Goal: Register for event/course

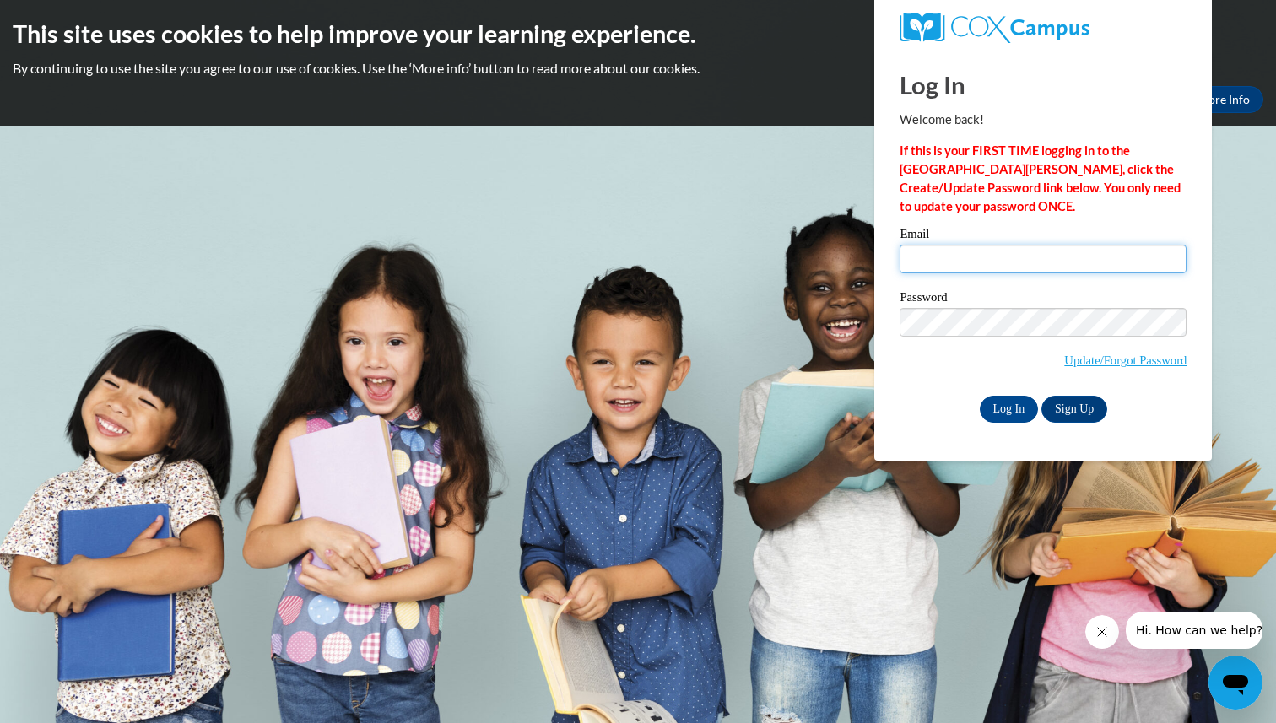
click at [980, 256] on input "Email" at bounding box center [1042, 259] width 287 height 29
type input "[PERSON_NAME][EMAIL_ADDRESS][PERSON_NAME][DOMAIN_NAME]"
click at [1104, 359] on link "Update/Forgot Password" at bounding box center [1125, 359] width 122 height 13
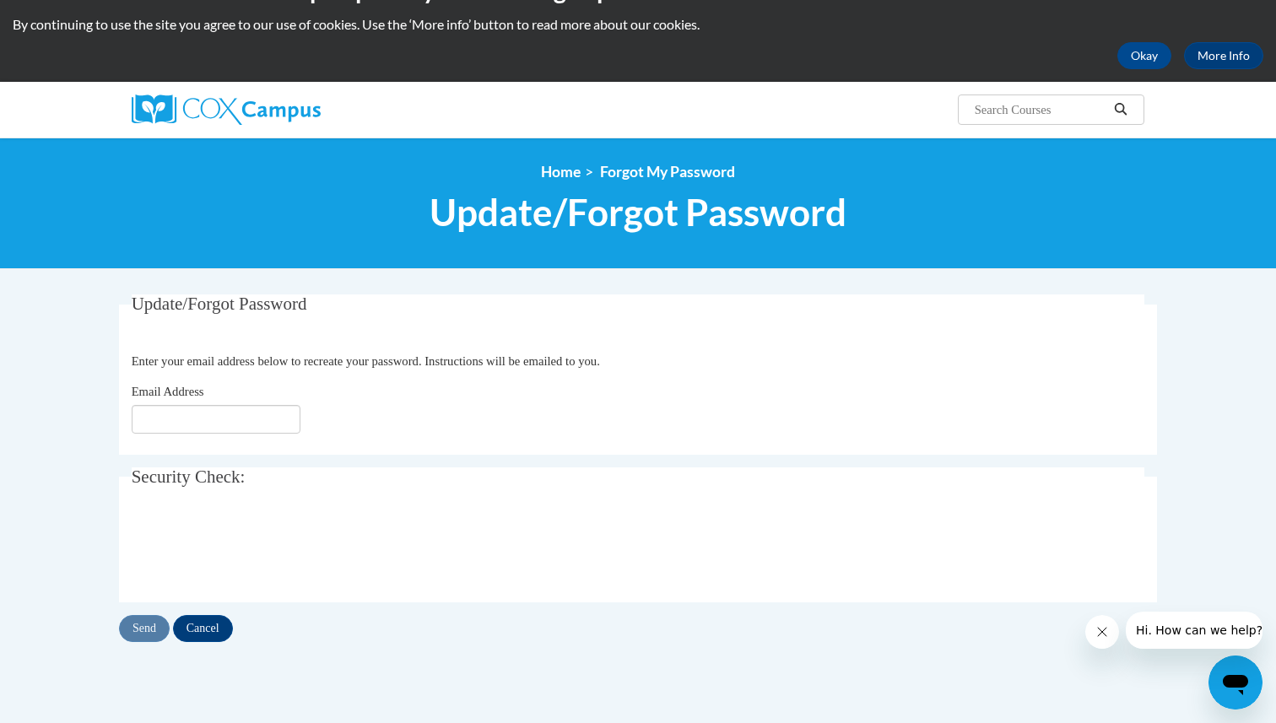
scroll to position [46, 0]
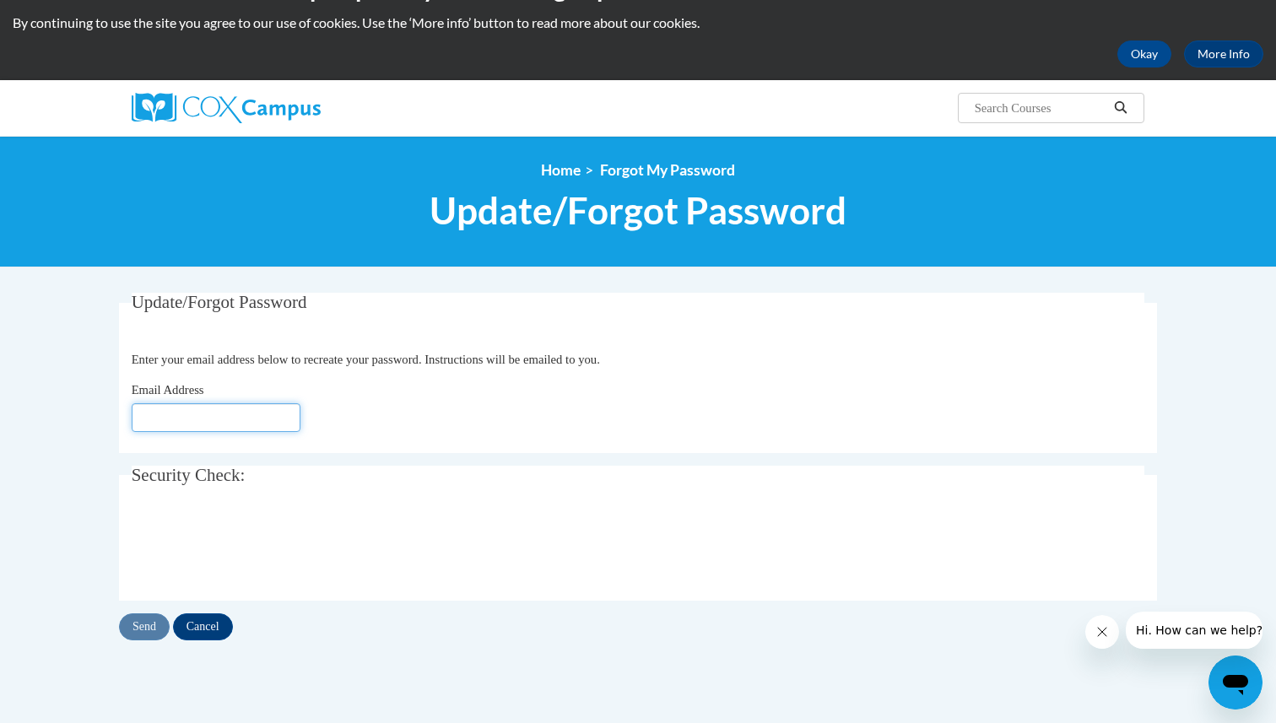
click at [158, 420] on input "Email Address" at bounding box center [216, 417] width 169 height 29
type input "lenore.garcia@k12.hi.us"
click at [145, 622] on input "Send" at bounding box center [144, 626] width 51 height 27
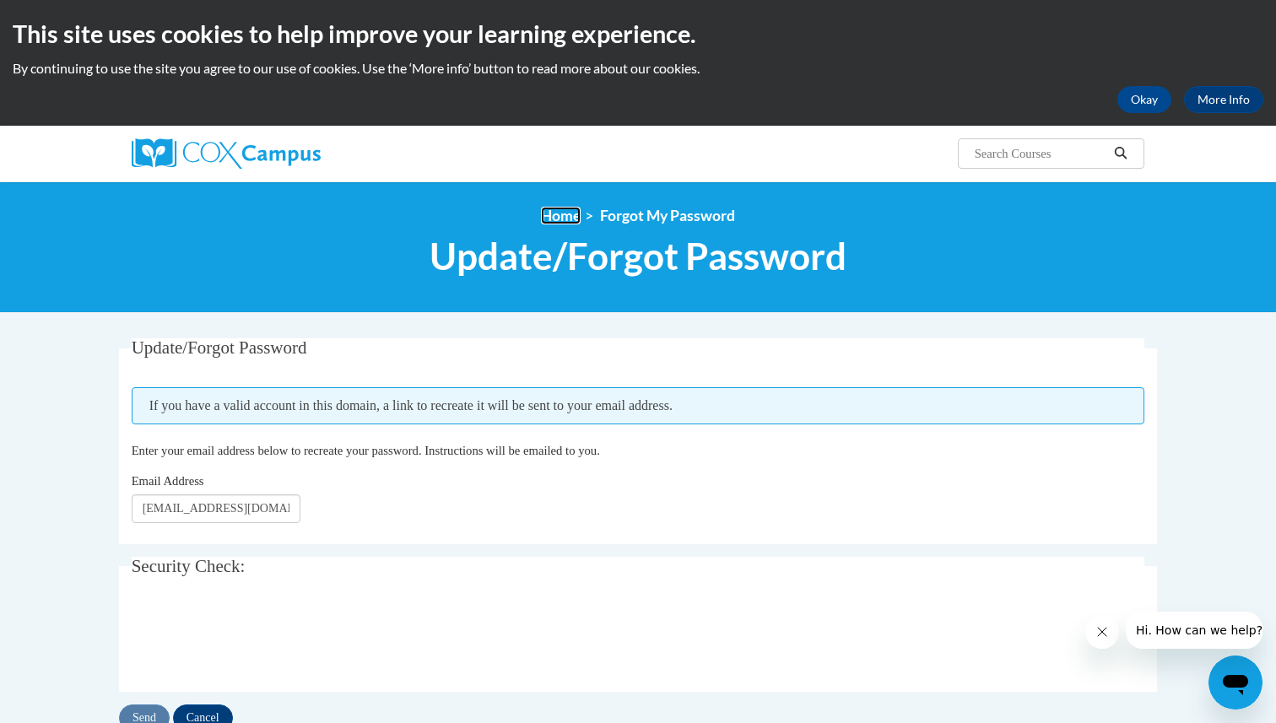
click at [559, 211] on link "Home" at bounding box center [561, 216] width 40 height 18
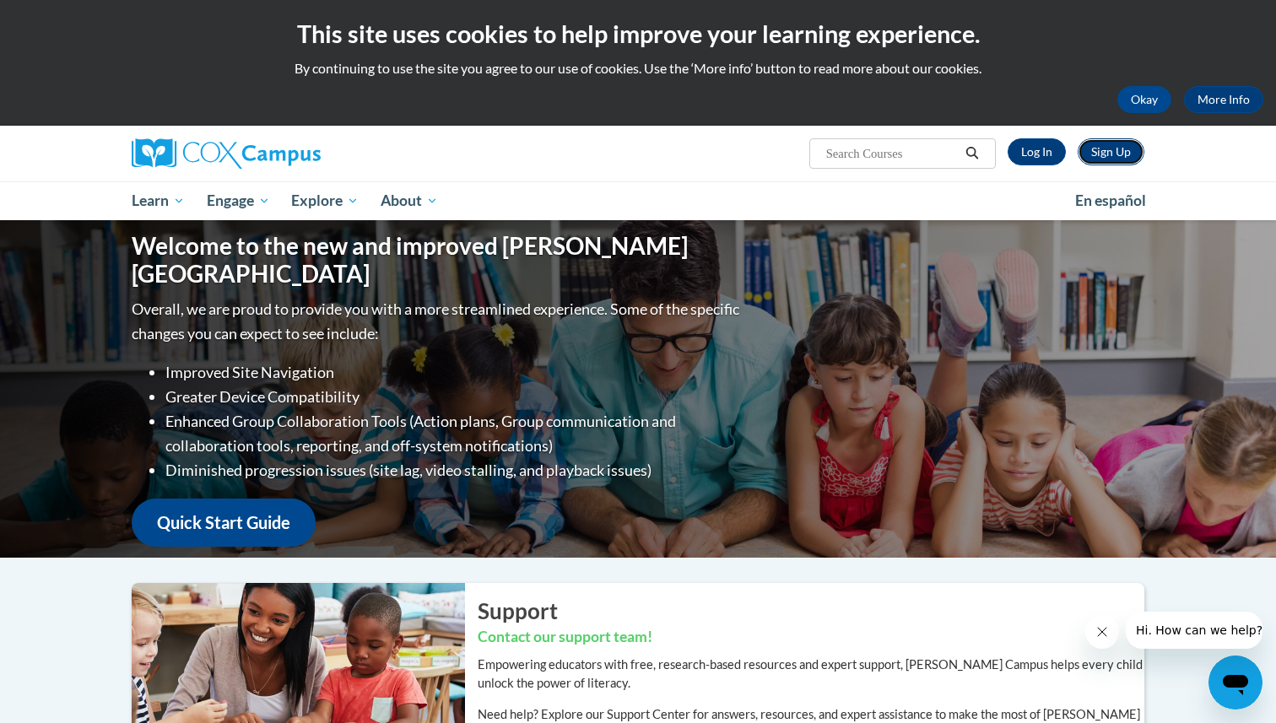
click at [1103, 143] on link "Sign Up" at bounding box center [1110, 151] width 67 height 27
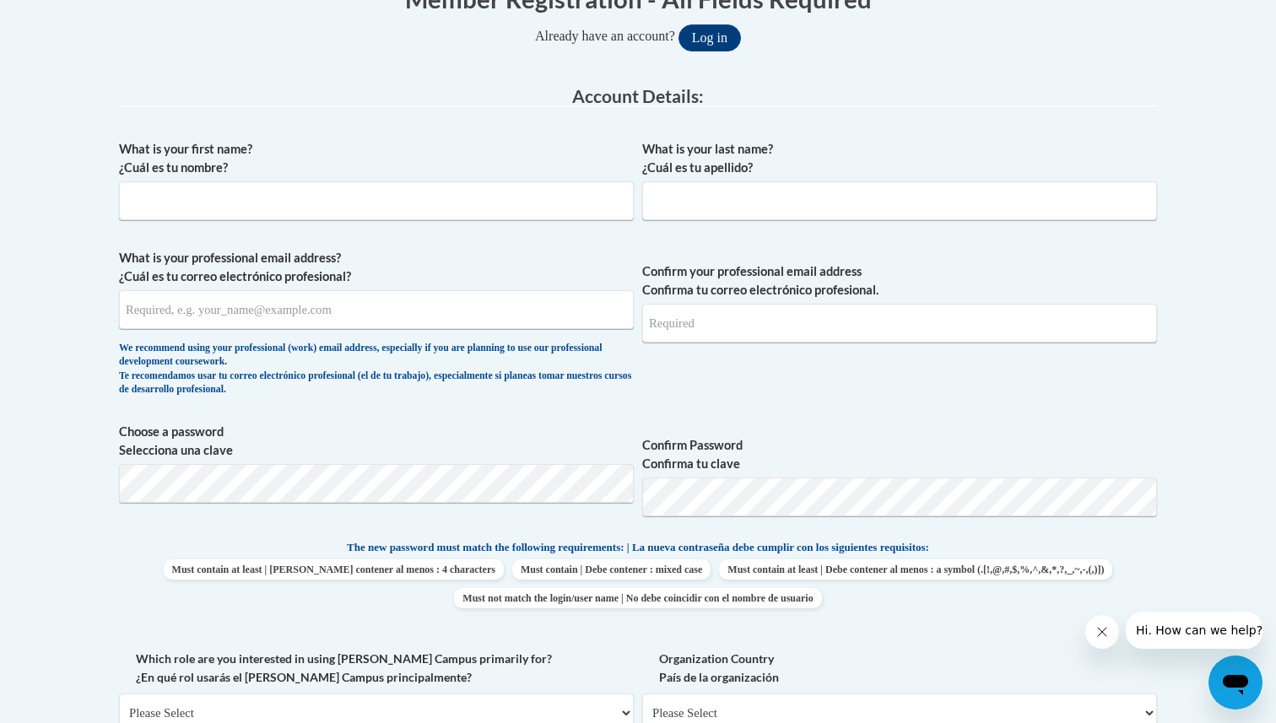
scroll to position [379, 0]
click at [229, 211] on input "What is your first name? ¿Cuál es tu nombre?" at bounding box center [376, 200] width 515 height 39
type input "Lenore"
type input "Garcia"
type input "lenore.garcia@k12.hi.us"
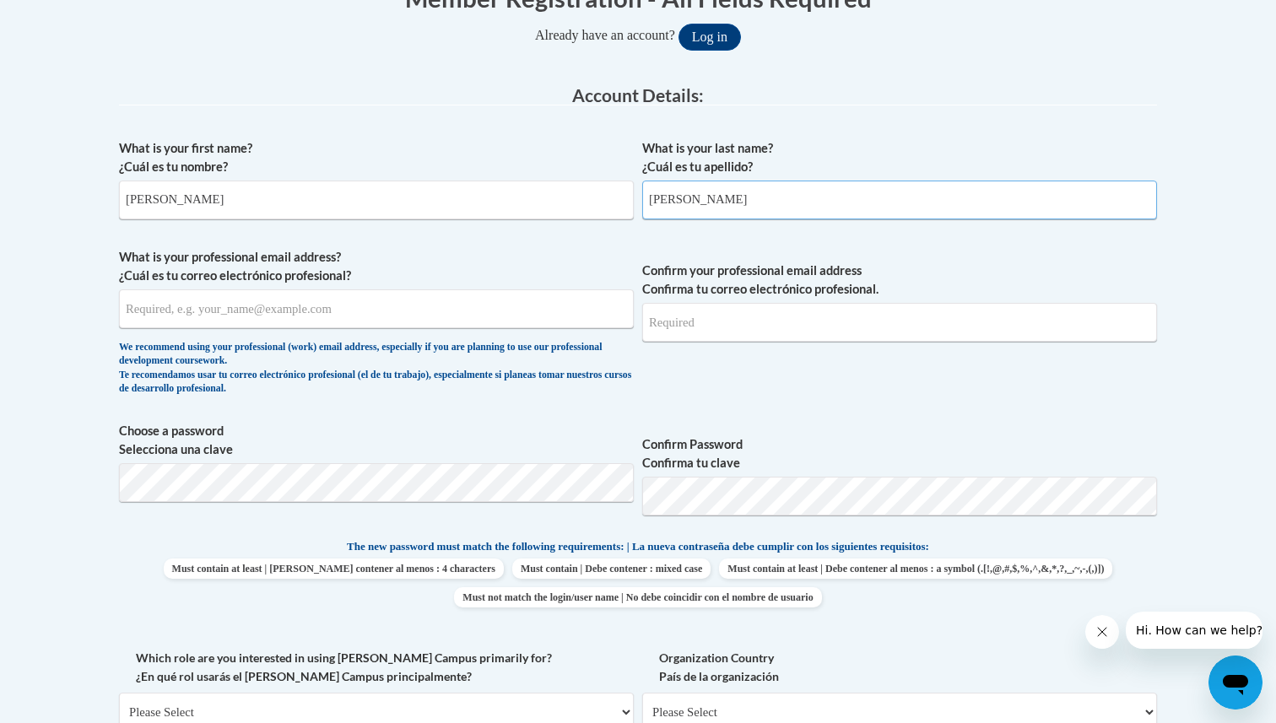
type input "lenore.garcia@k12.hi.us"
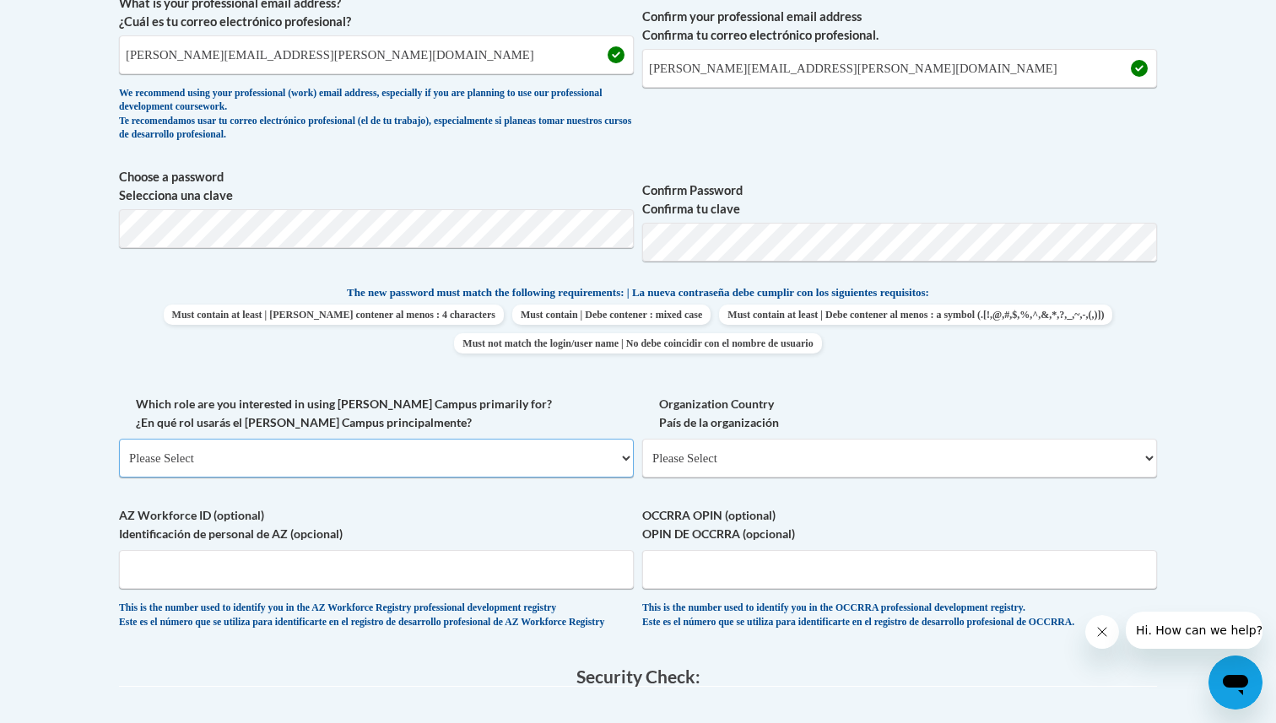
scroll to position [637, 0]
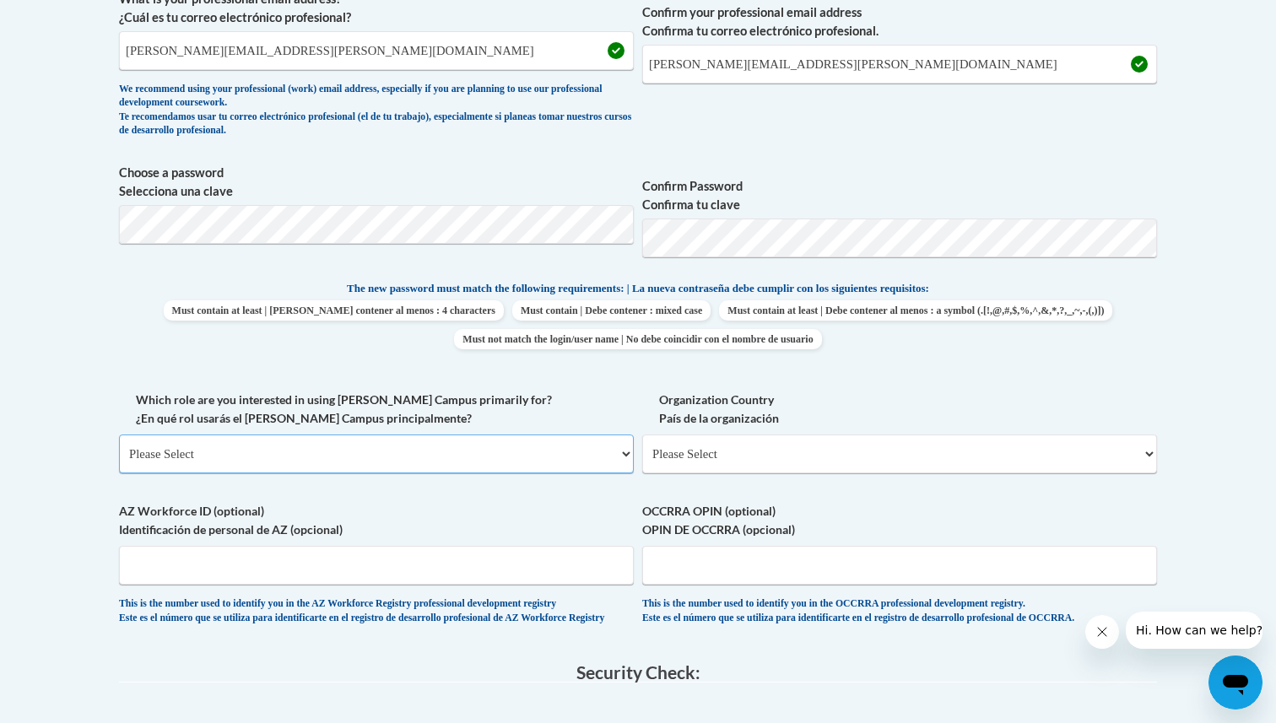
click at [183, 451] on select "Please Select College/University | Colegio/Universidad Community/Nonprofit Part…" at bounding box center [376, 453] width 515 height 39
click at [694, 458] on select "Please Select United States | Estados Unidos Outside of the United States | Fue…" at bounding box center [899, 453] width 515 height 39
select select "ad49bcad-a171-4b2e-b99c-48b446064914"
click at [642, 434] on select "Please Select United States | Estados Unidos Outside of the United States | Fue…" at bounding box center [899, 453] width 515 height 39
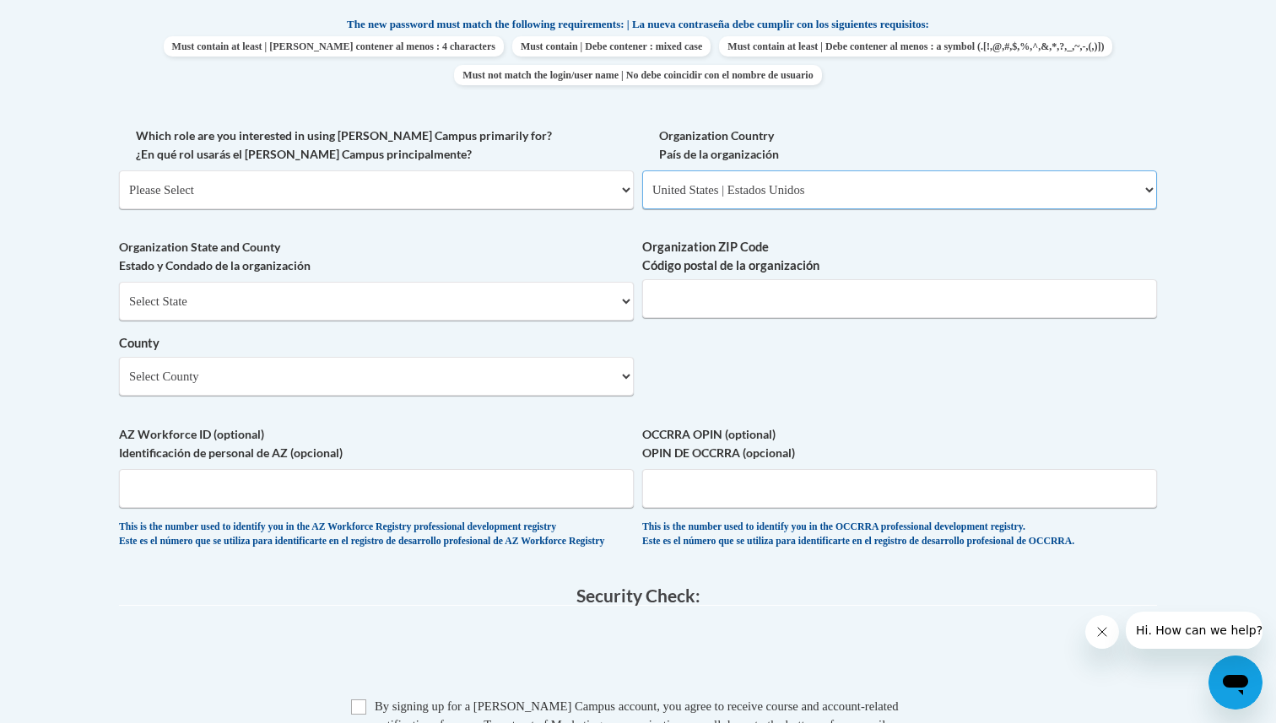
scroll to position [790, 0]
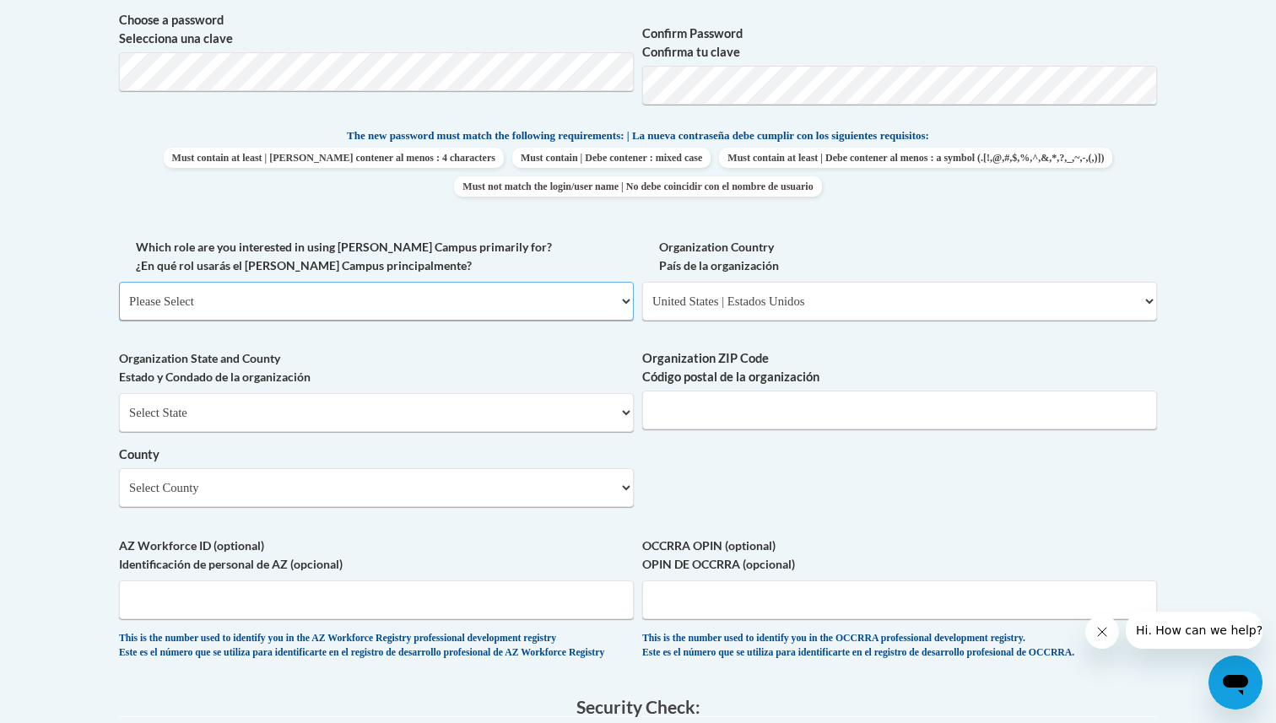
click at [375, 289] on select "Please Select College/University | Colegio/Universidad Community/Nonprofit Part…" at bounding box center [376, 301] width 515 height 39
select select "5a18ea06-2b54-4451-96f2-d152daf9eac5"
click at [119, 282] on select "Please Select College/University | Colegio/Universidad Community/Nonprofit Part…" at bounding box center [376, 301] width 515 height 39
select select "null"
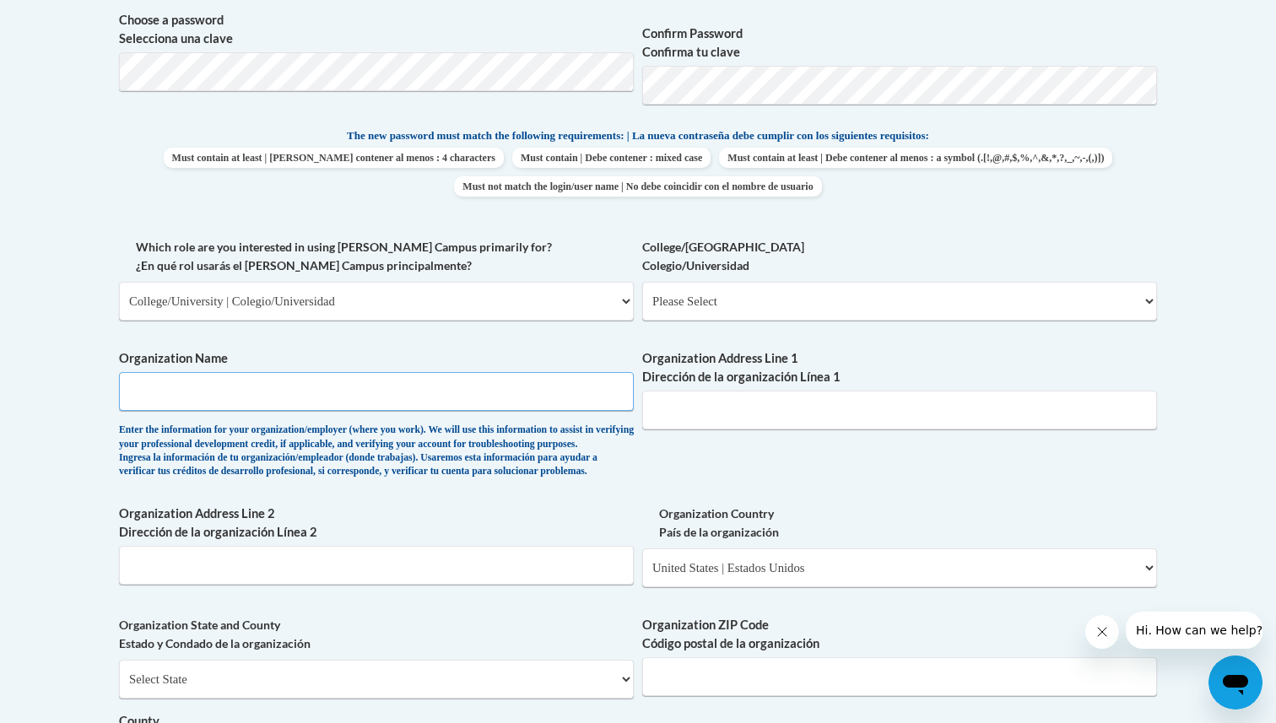
click at [260, 400] on input "Organization Name" at bounding box center [376, 391] width 515 height 39
type input "State of Hawaii DOE"
type input "46-169 Kamehameha Hwy"
select select "Hawaii"
type input "96744"
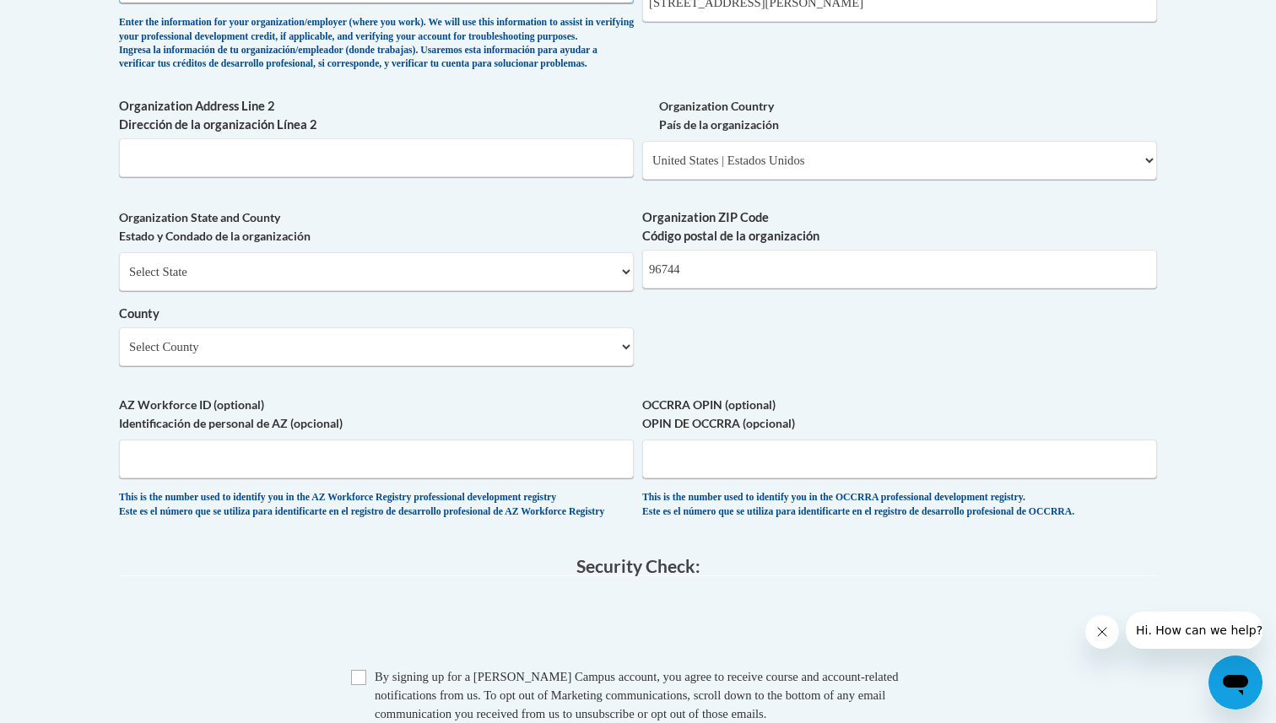
scroll to position [1207, 0]
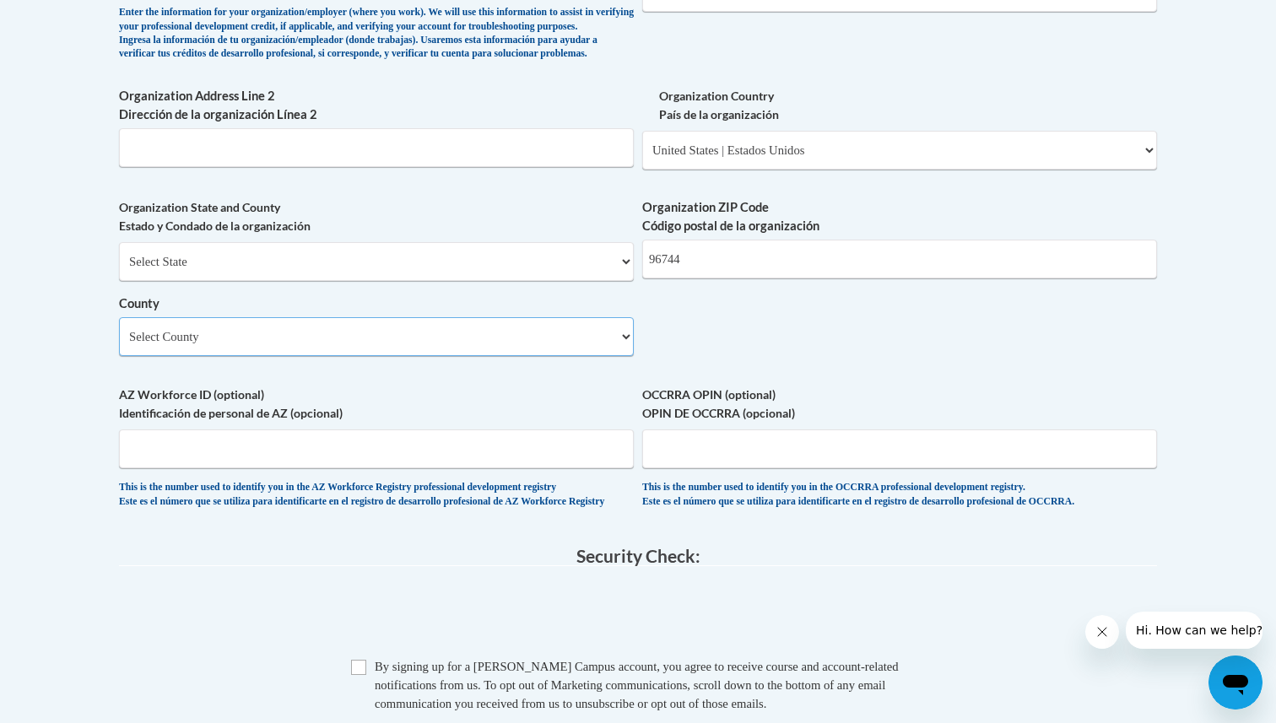
click at [198, 356] on select "Select County Hawaii Honolulu Kalawao Kauai Maui" at bounding box center [376, 336] width 515 height 39
select select "Honolulu"
click at [119, 345] on select "Select County Hawaii Honolulu Kalawao Kauai Maui" at bounding box center [376, 336] width 515 height 39
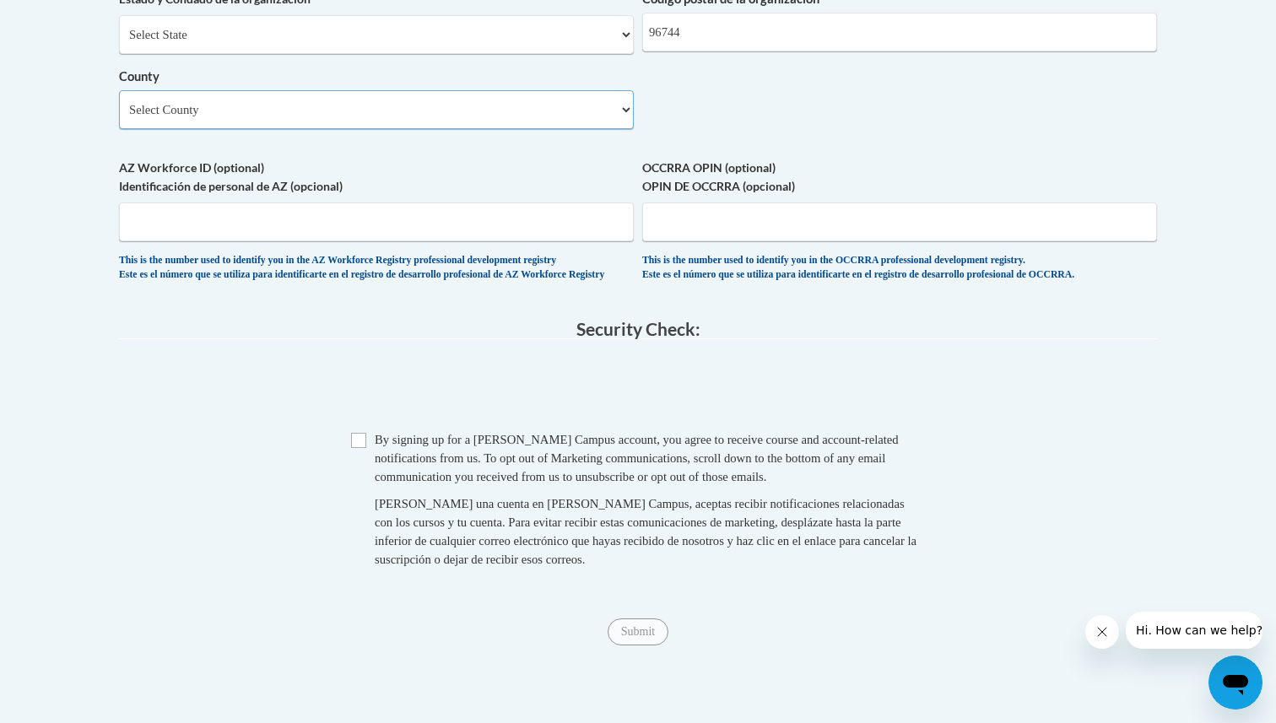
scroll to position [1437, 0]
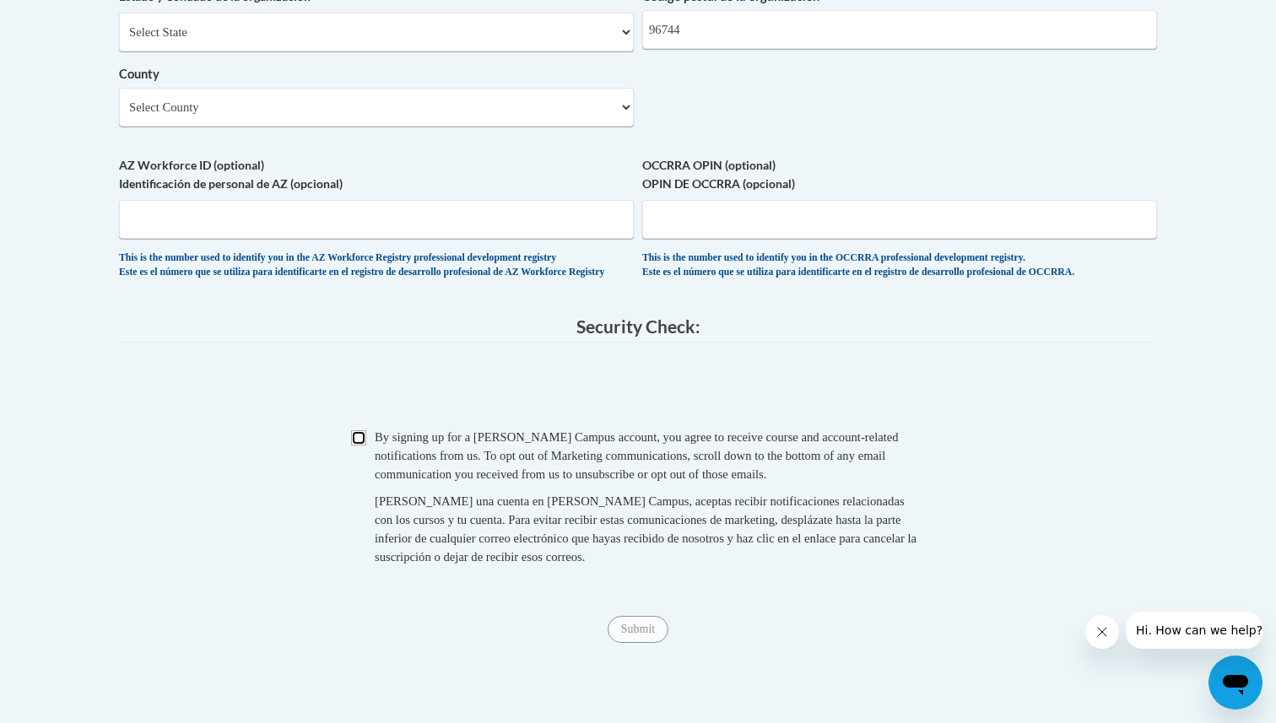
click at [356, 445] on input "Checkbox" at bounding box center [358, 437] width 15 height 15
checkbox input "true"
click at [631, 643] on input "Submit" at bounding box center [637, 629] width 61 height 27
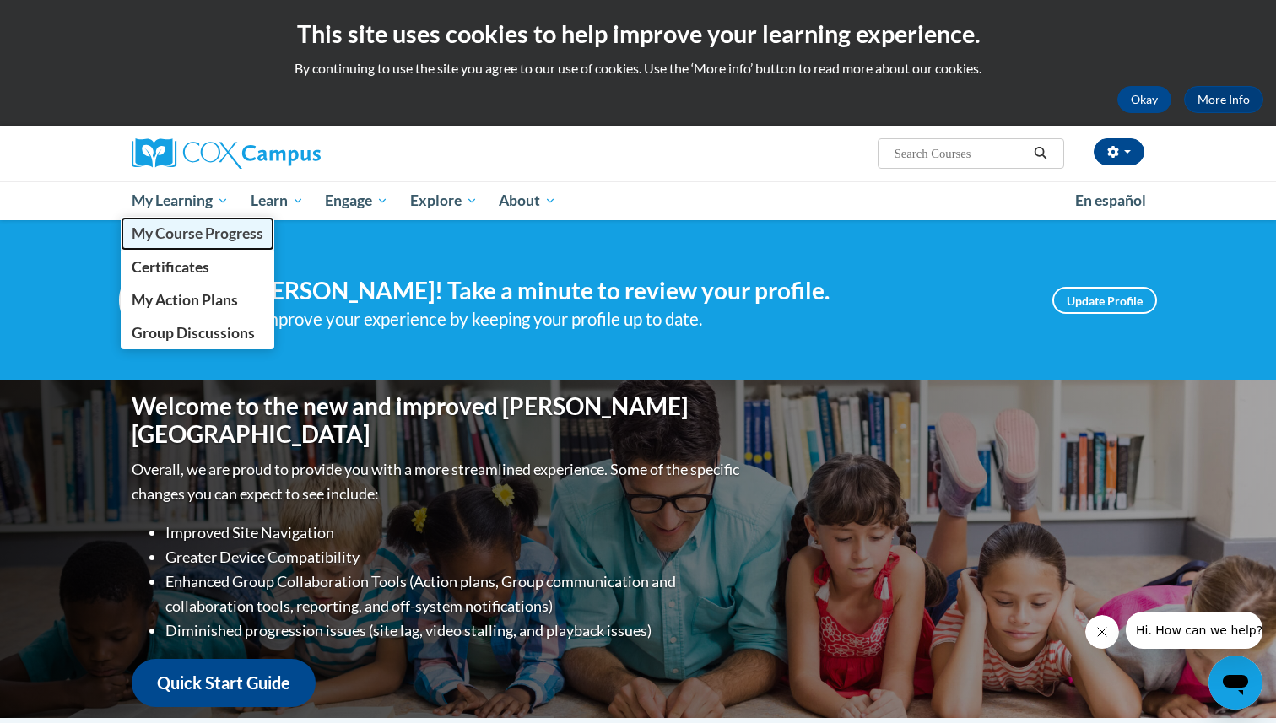
click at [164, 224] on link "My Course Progress" at bounding box center [198, 233] width 154 height 33
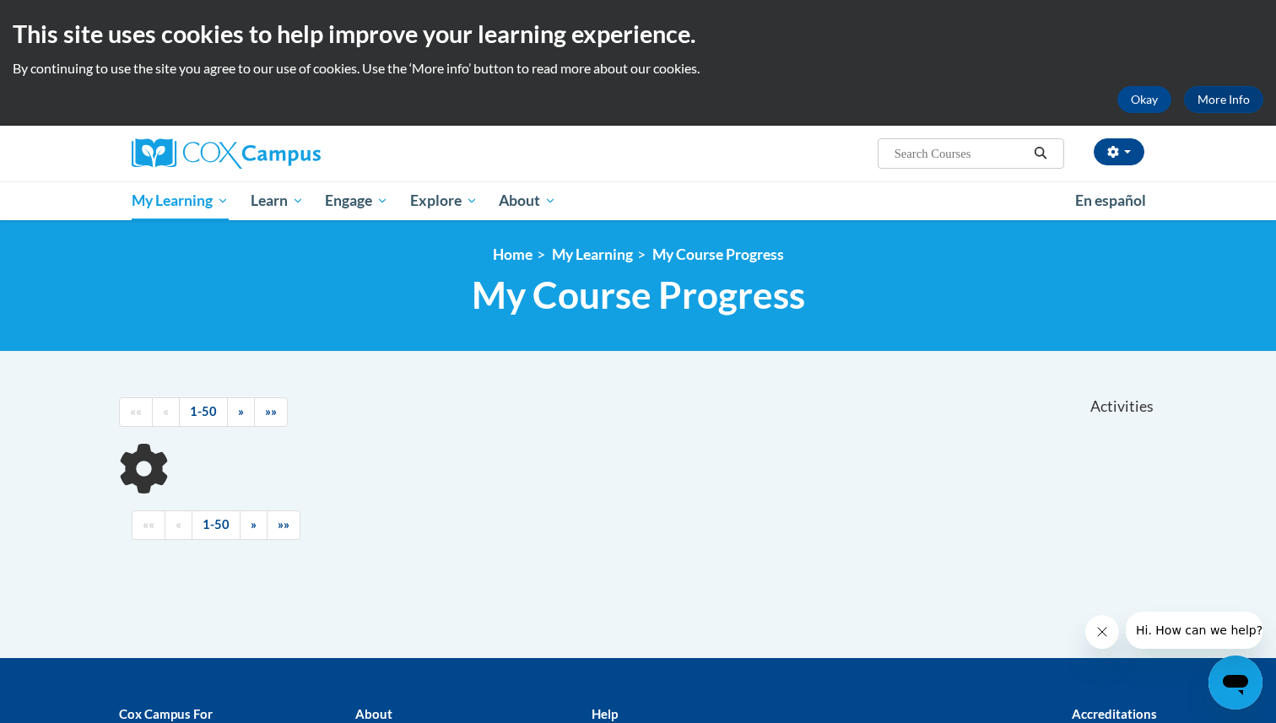
scroll to position [26, 0]
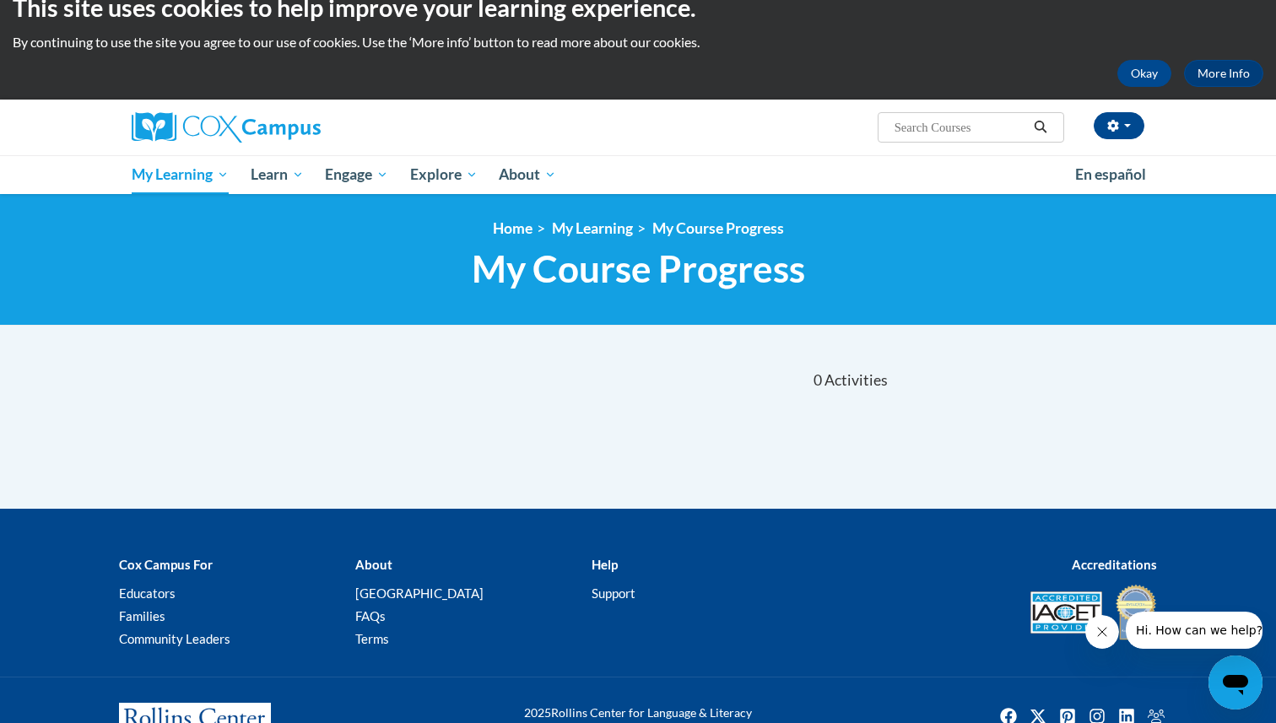
click at [941, 131] on input "Search..." at bounding box center [960, 127] width 135 height 20
type input "structured literacy"
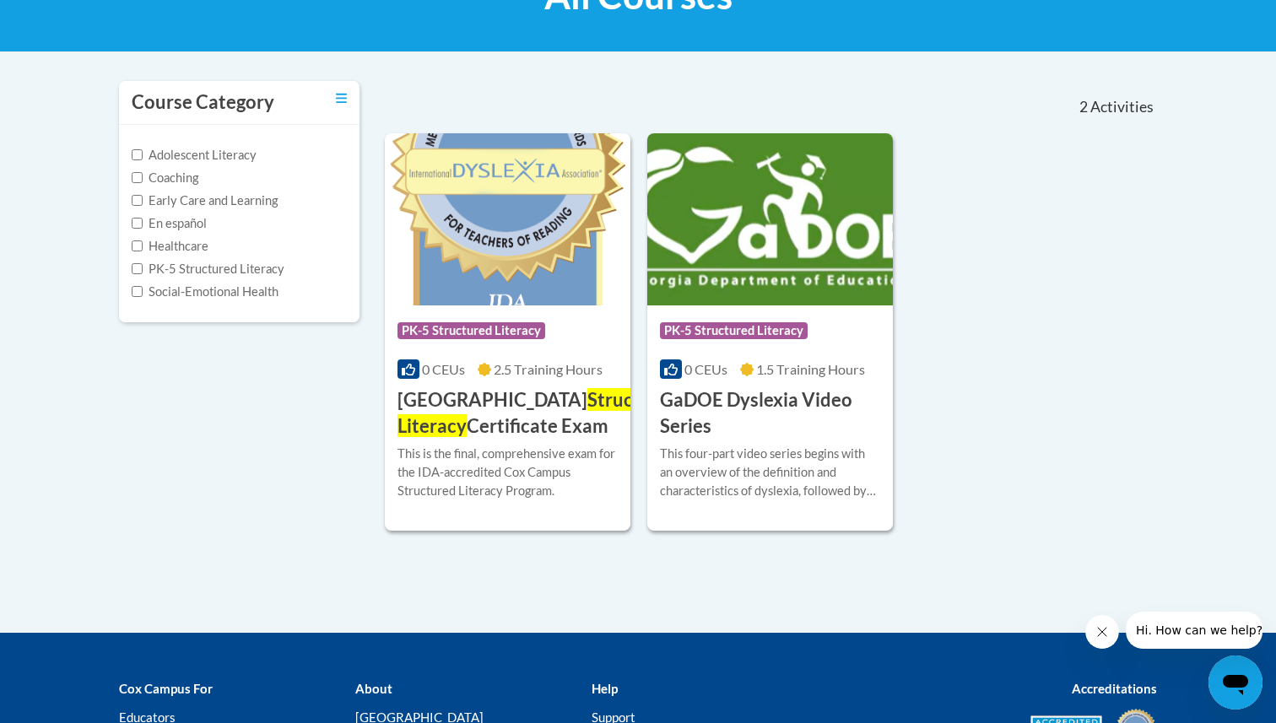
type input "structured literacy"
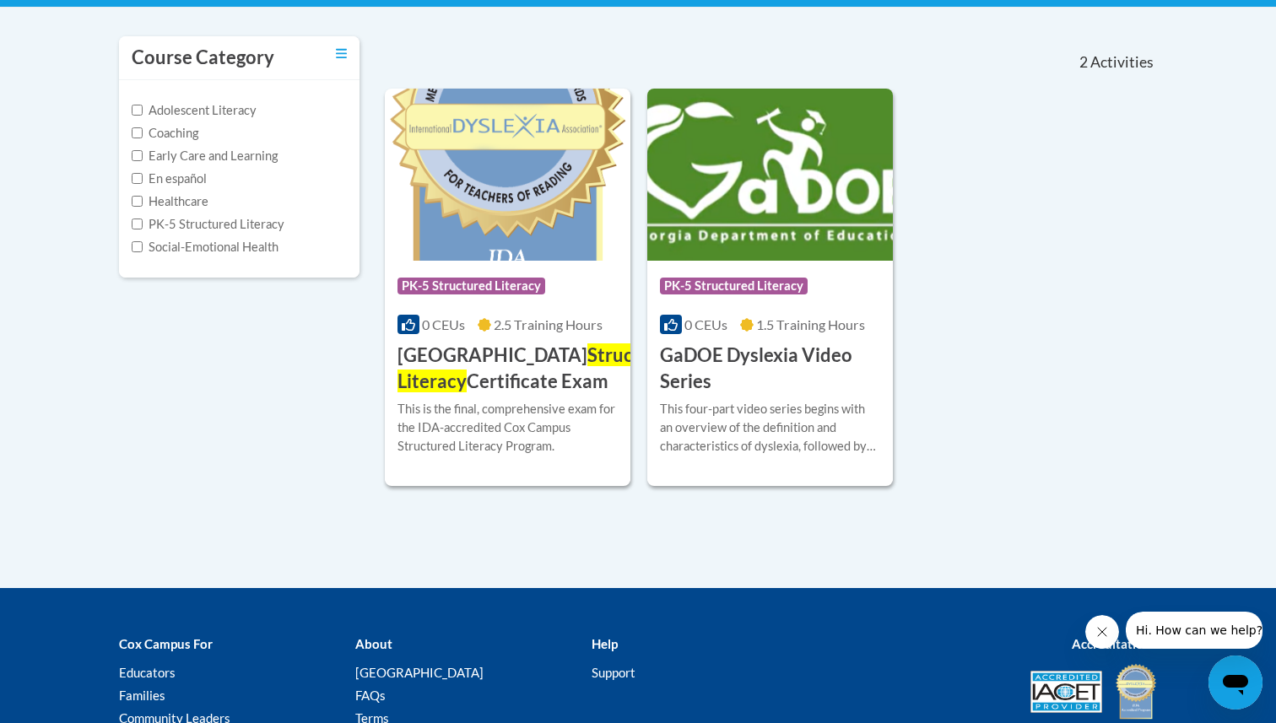
scroll to position [348, 0]
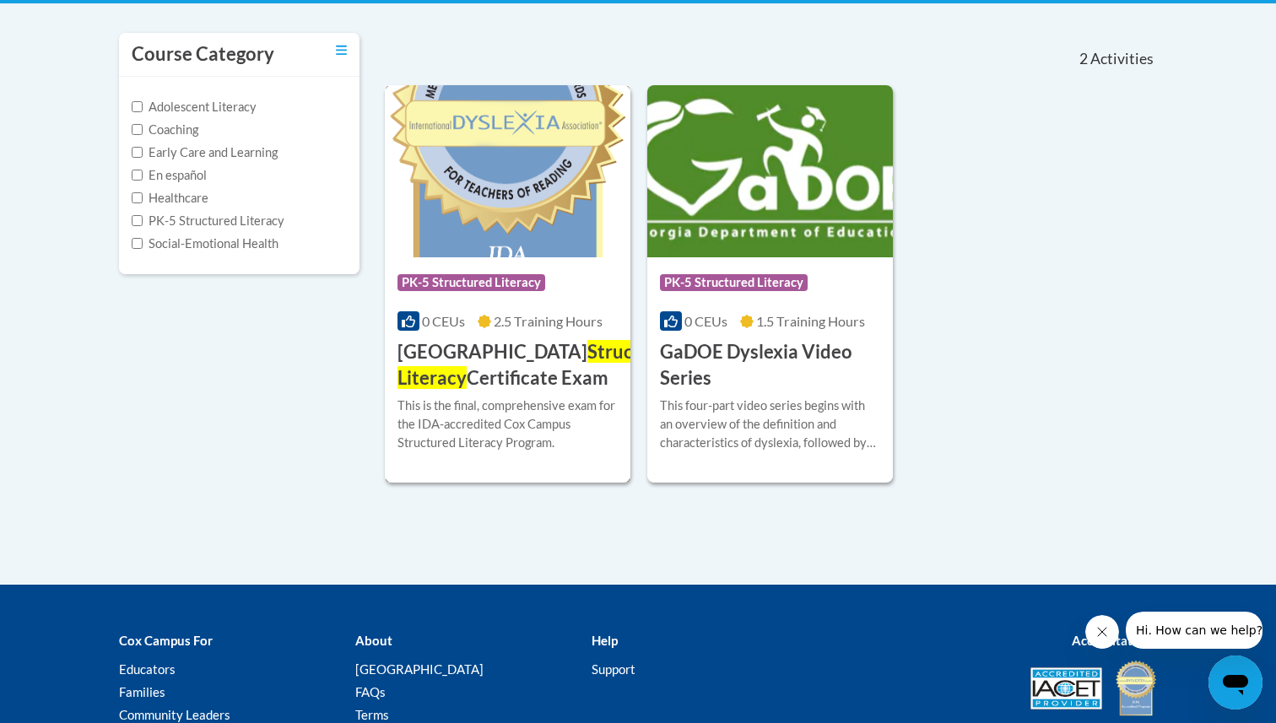
click at [443, 354] on h3 "Cox Campus Structured Literacy Certificate Exam" at bounding box center [538, 365] width 283 height 52
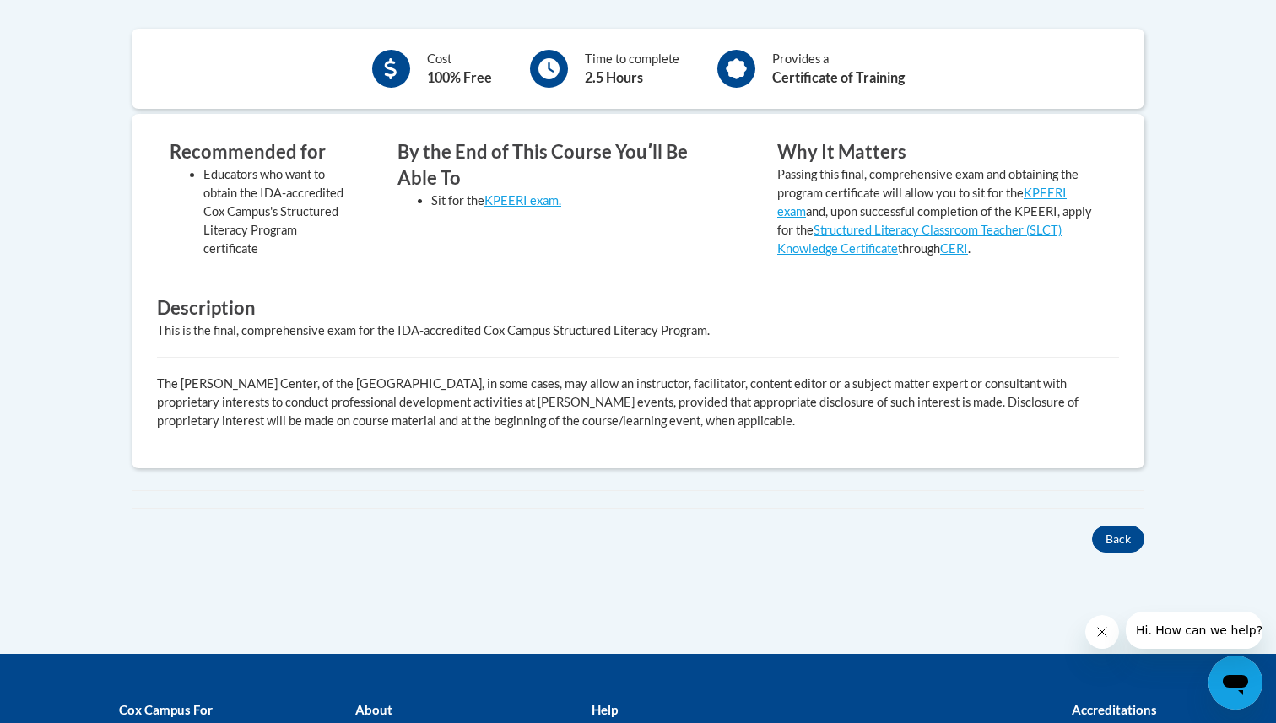
scroll to position [607, 0]
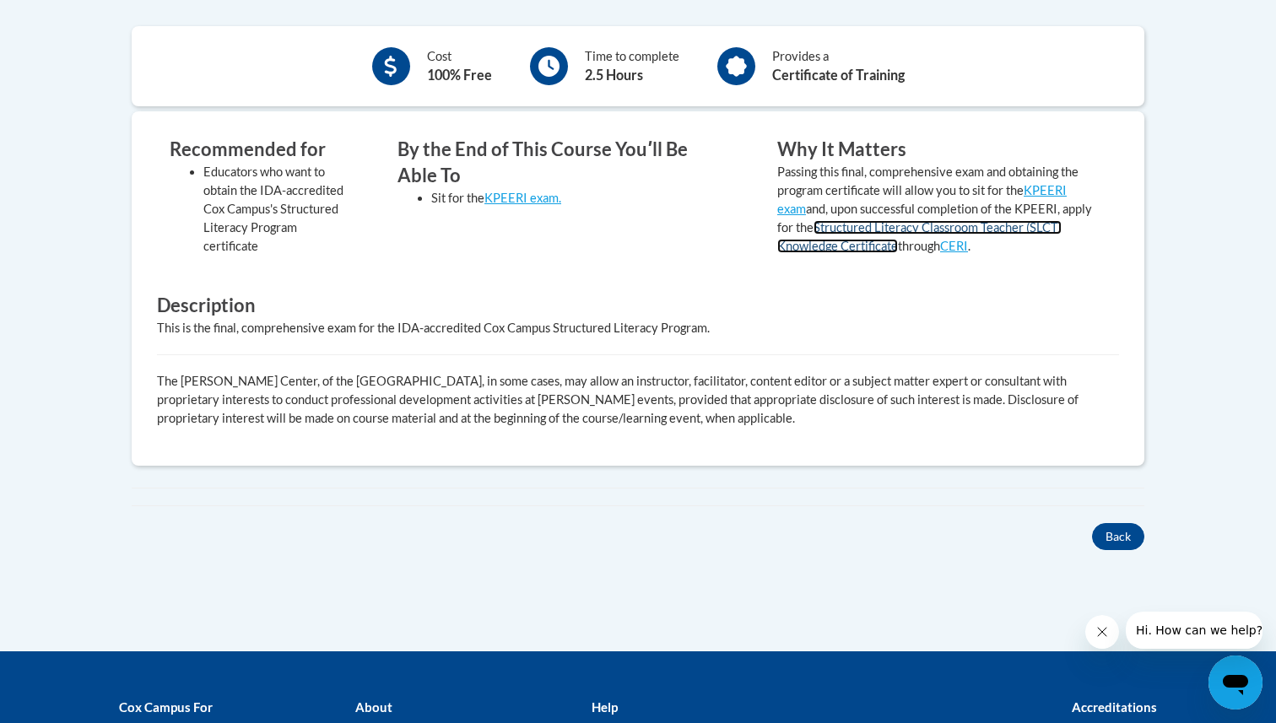
click at [803, 243] on link "Structured Literacy Classroom Teacher (SLCT) Knowledge Certificate" at bounding box center [919, 236] width 284 height 33
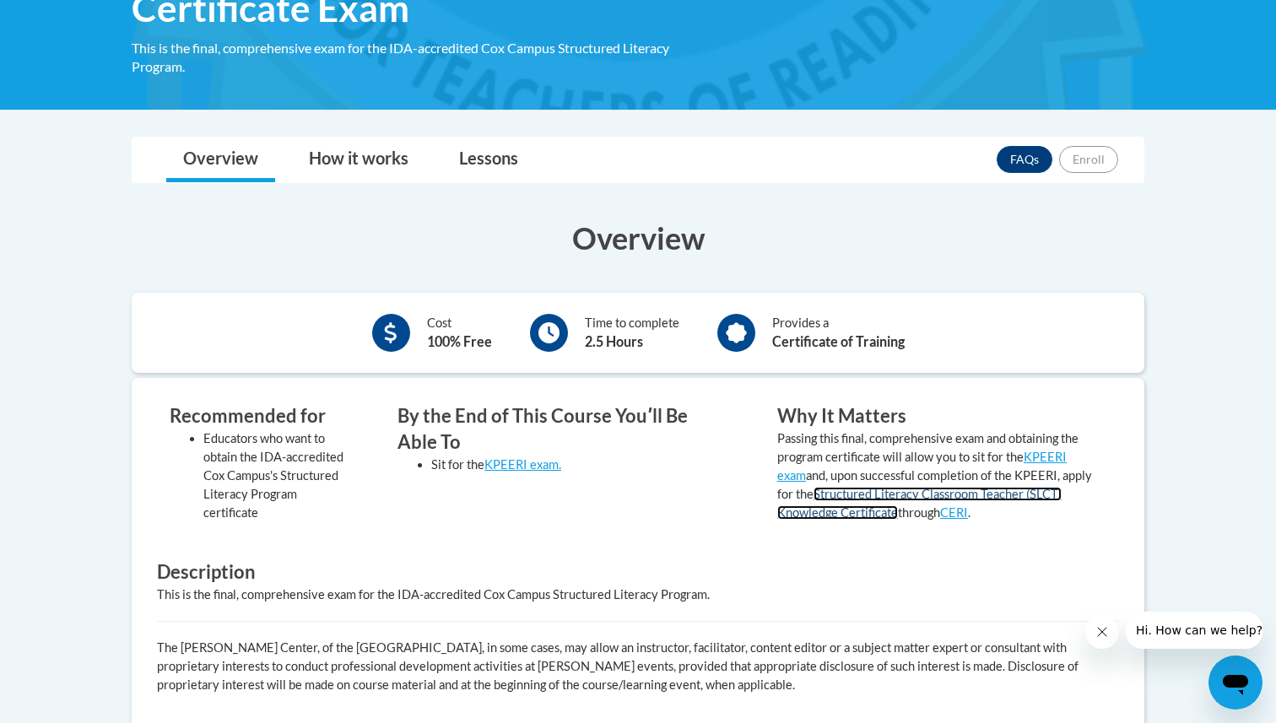
scroll to position [178, 0]
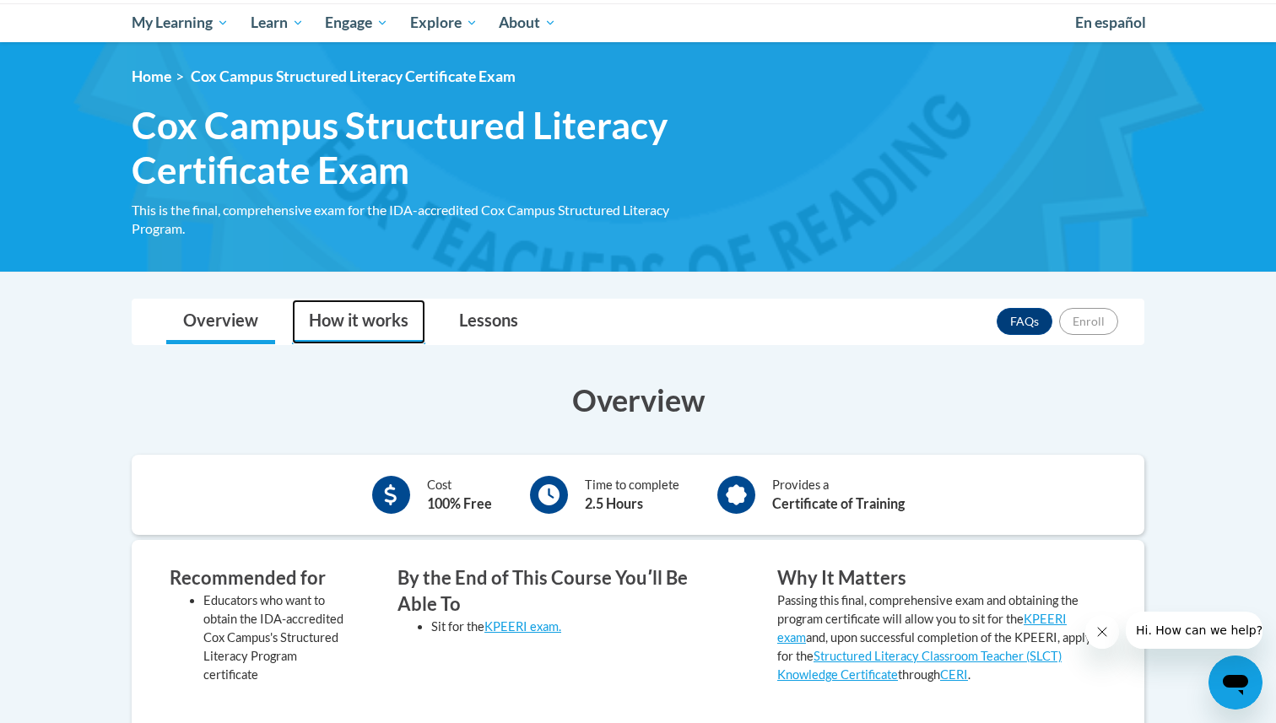
click at [359, 326] on link "How it works" at bounding box center [358, 321] width 133 height 45
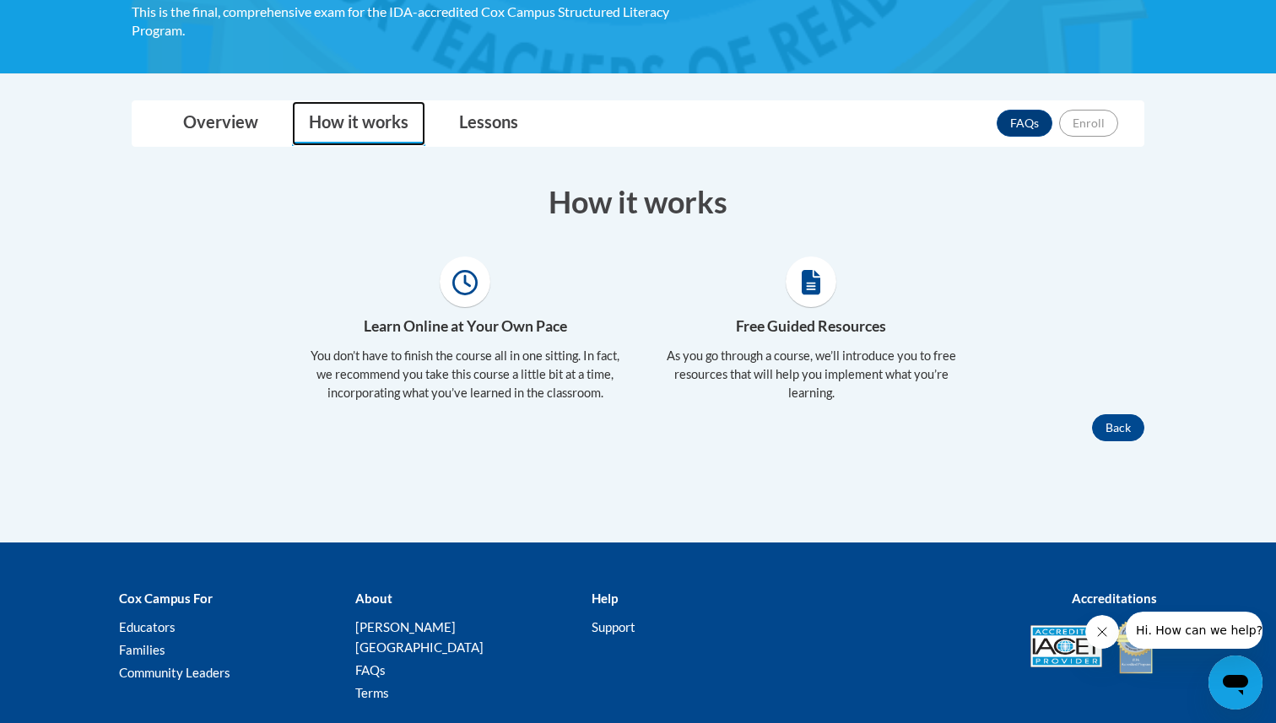
scroll to position [424, 0]
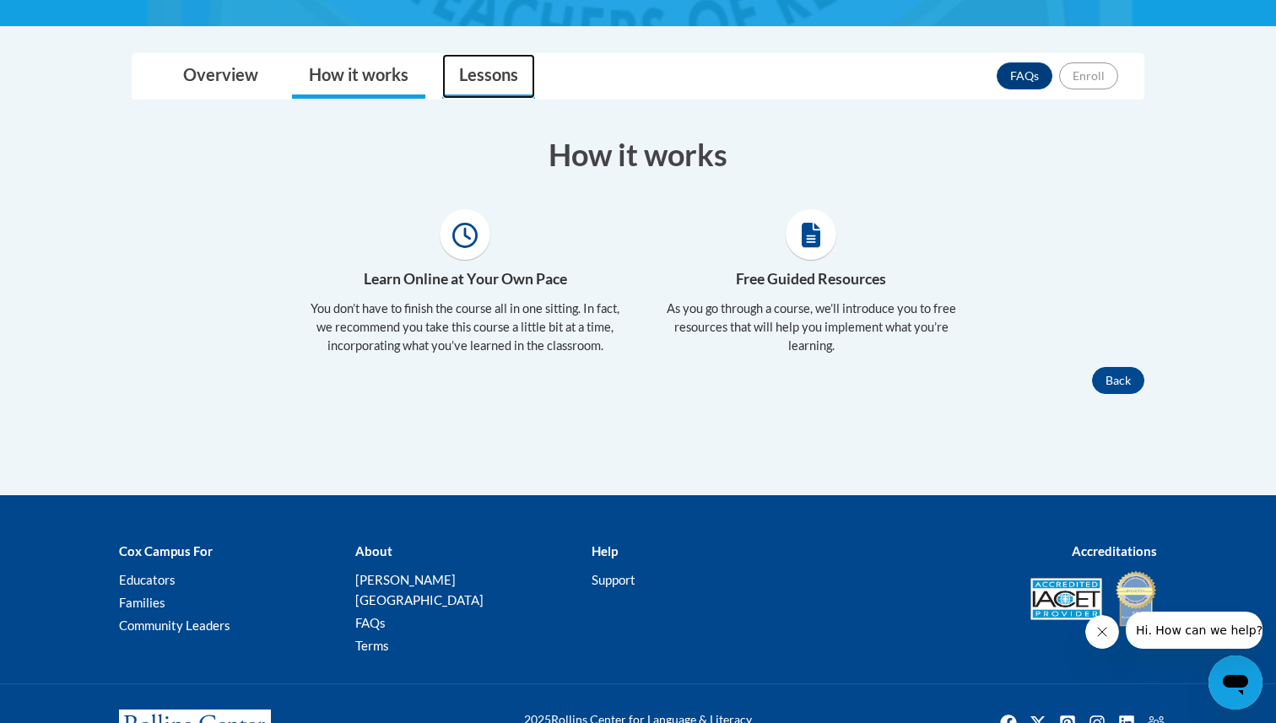
click at [500, 78] on link "Lessons" at bounding box center [488, 76] width 93 height 45
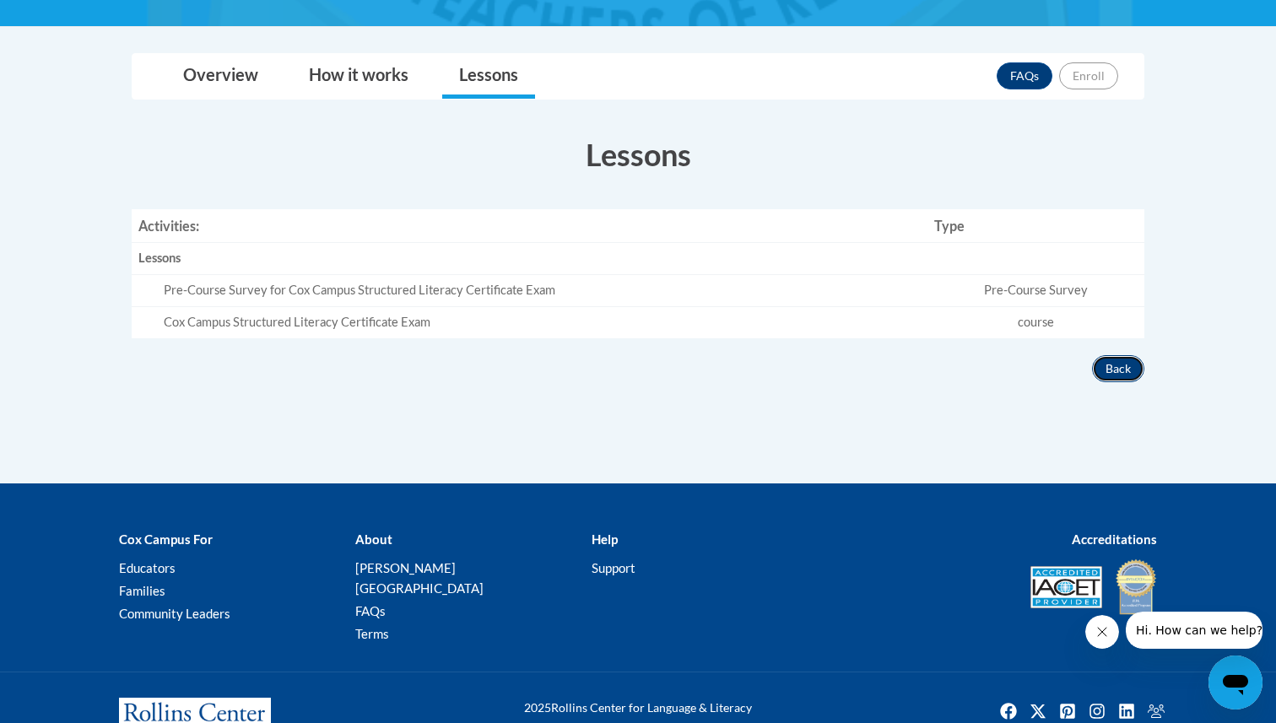
click at [1120, 371] on button "Back" at bounding box center [1118, 368] width 52 height 27
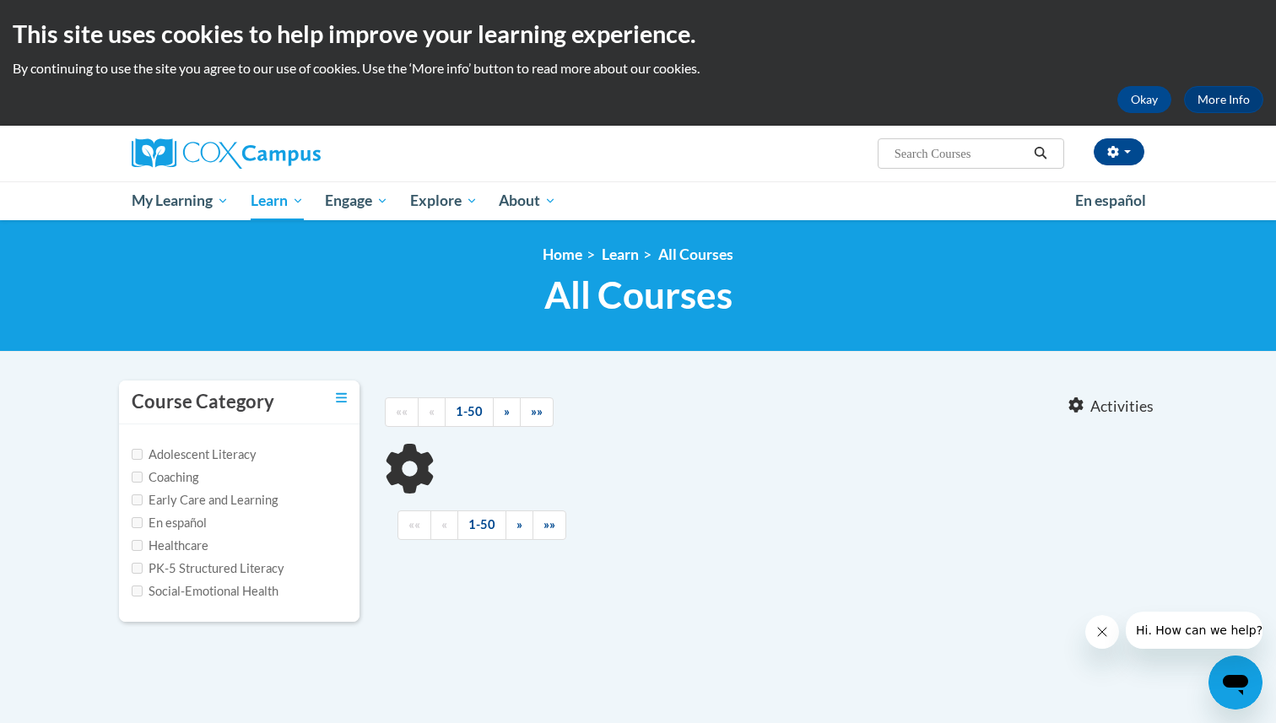
type input "structured literacy"
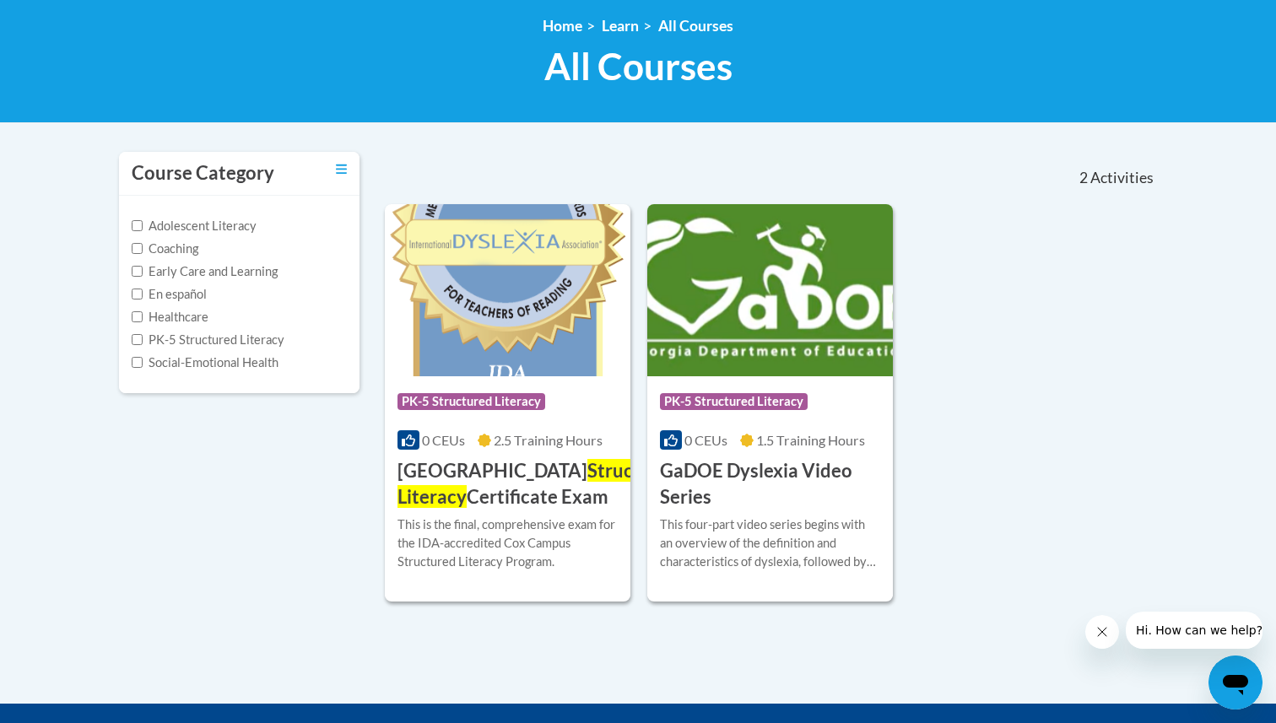
scroll to position [243, 0]
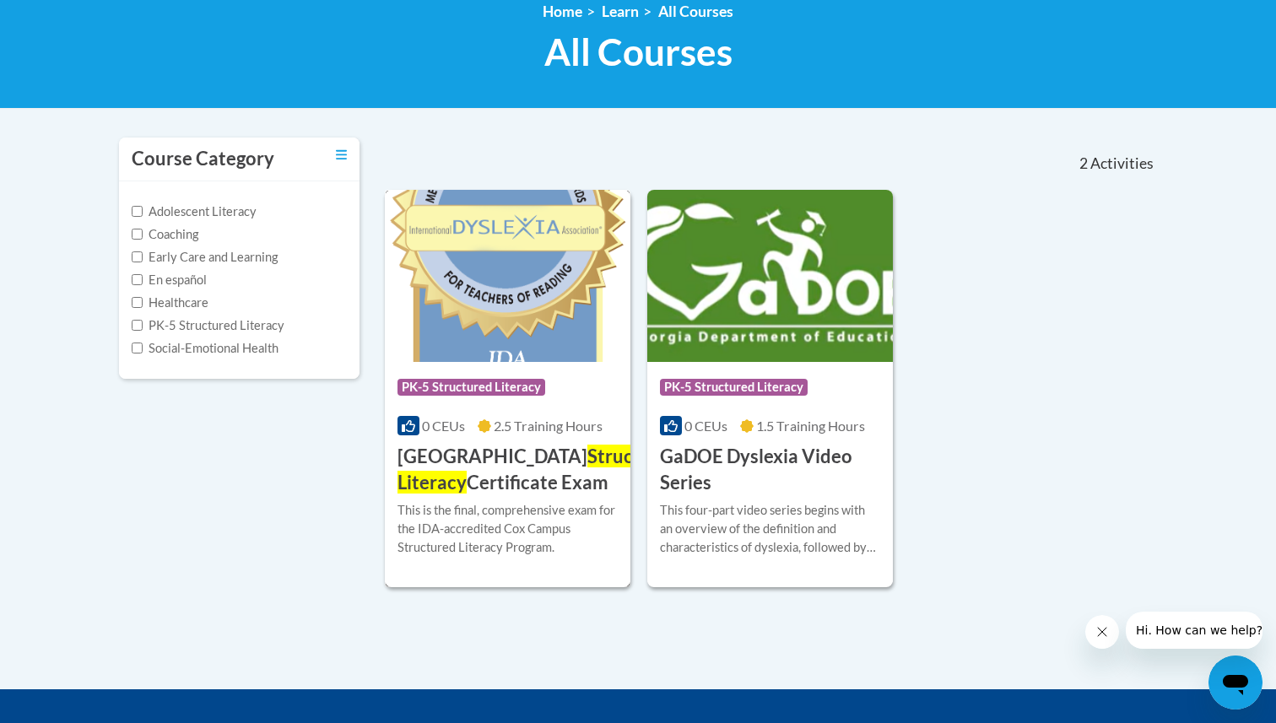
click at [475, 327] on img at bounding box center [508, 276] width 246 height 172
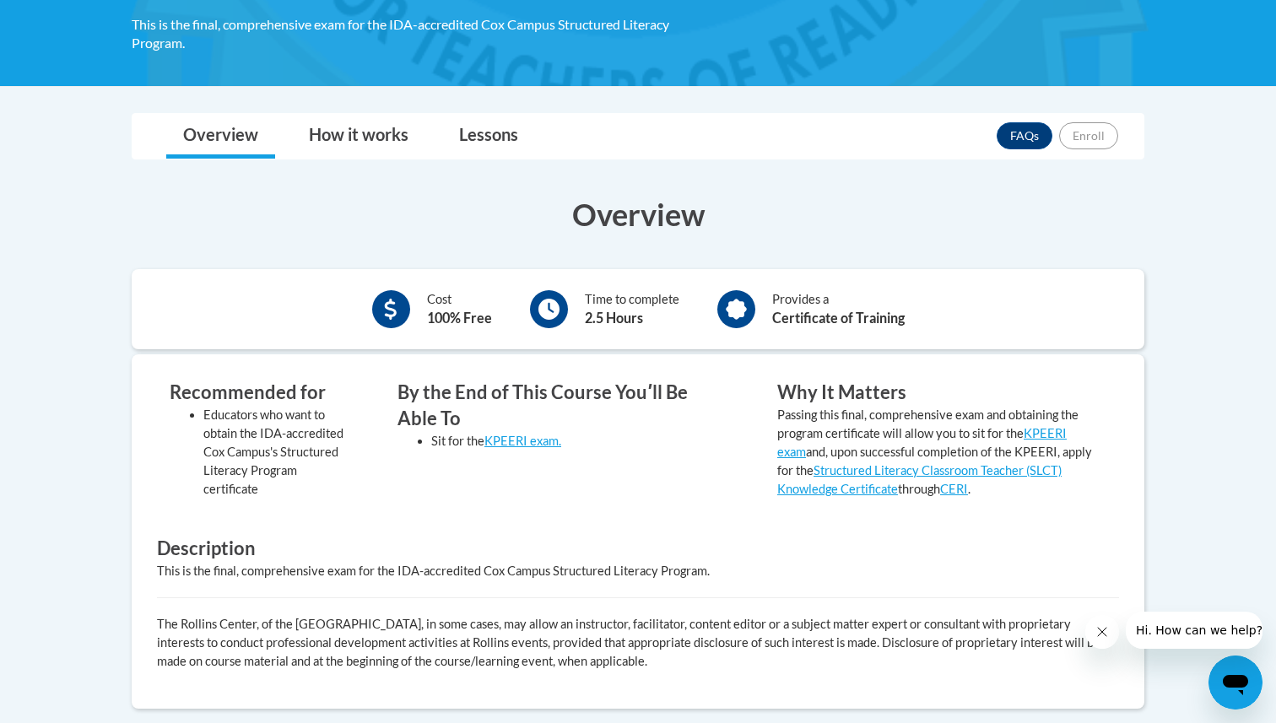
scroll to position [154, 0]
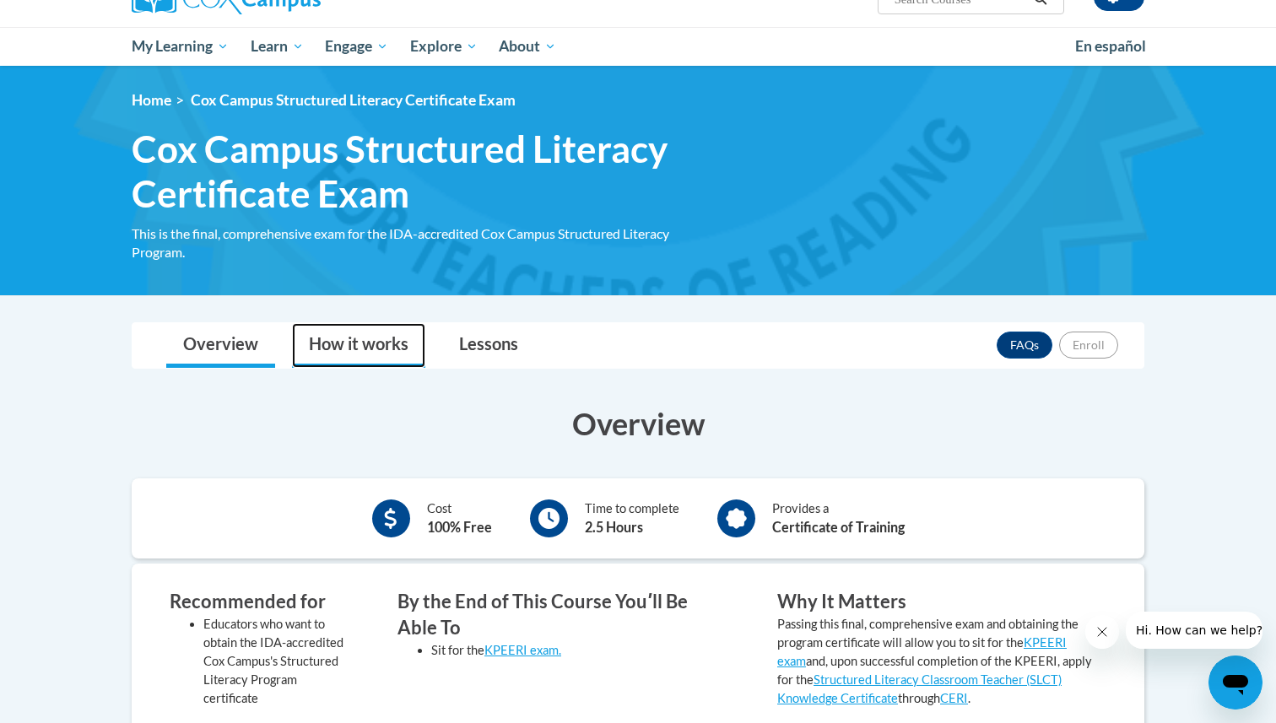
click at [341, 344] on link "How it works" at bounding box center [358, 345] width 133 height 45
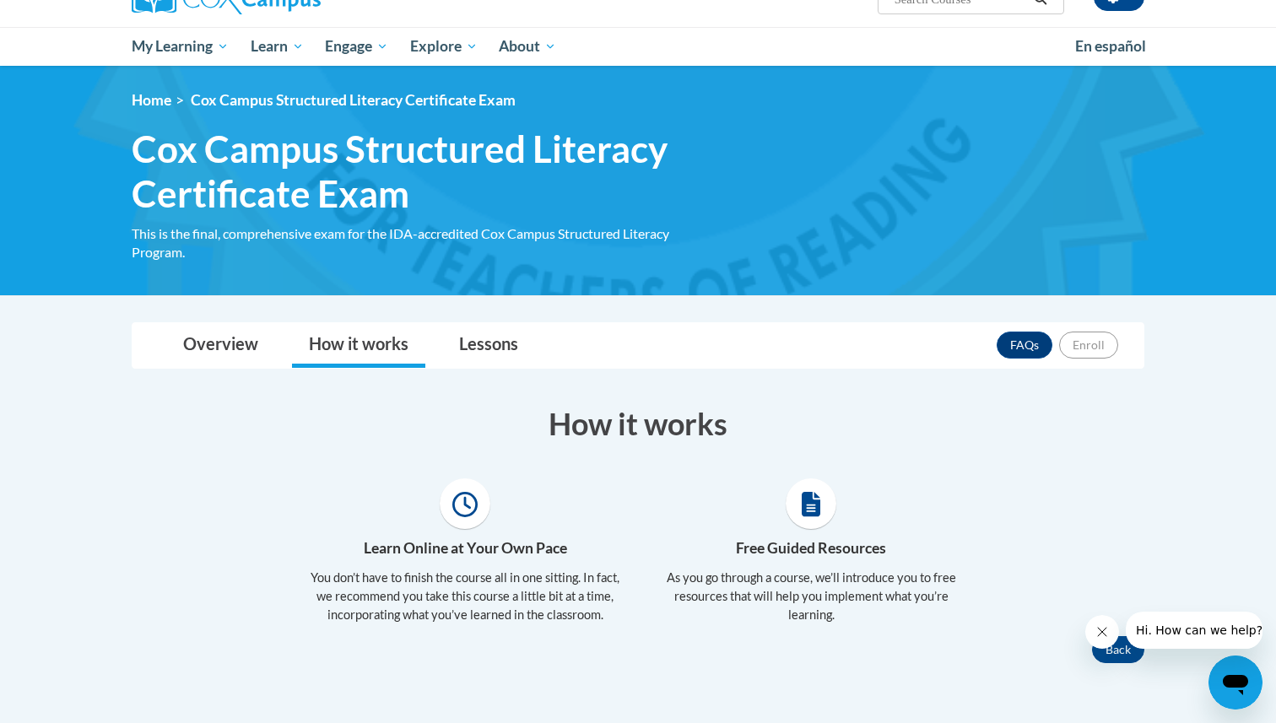
click at [457, 549] on h4 "Learn Online at Your Own Pace" at bounding box center [465, 548] width 321 height 22
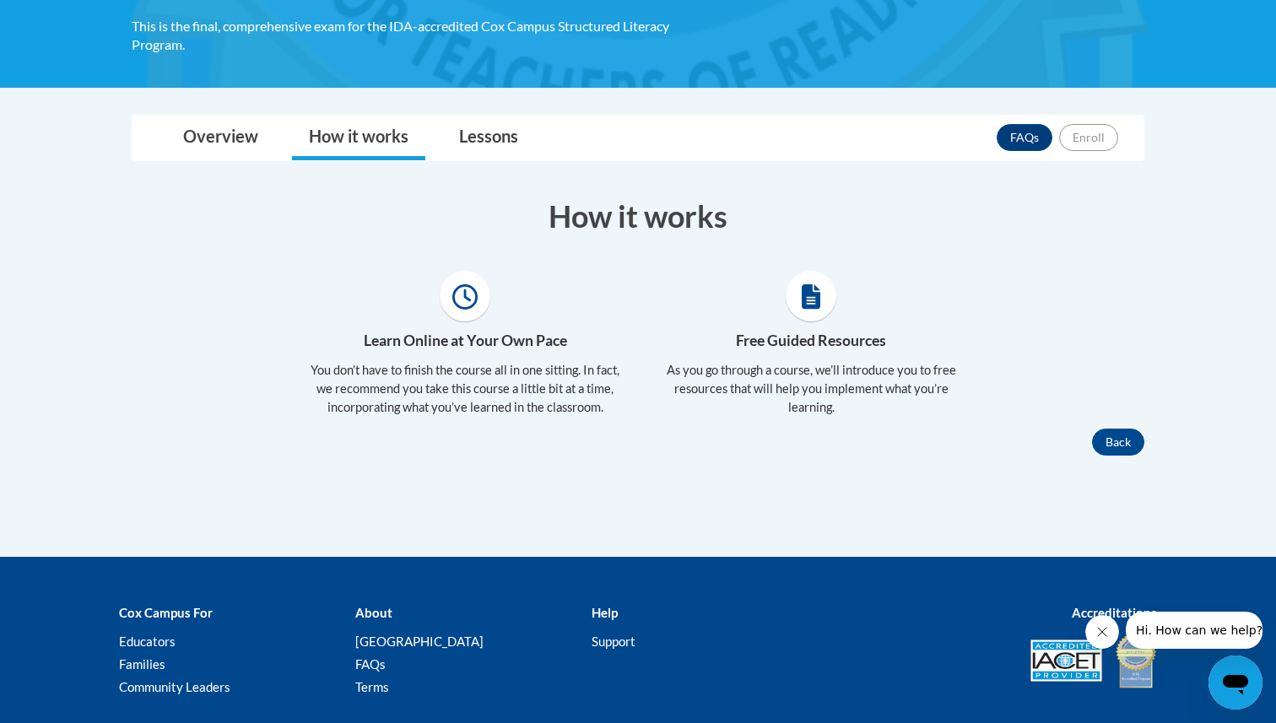
scroll to position [402, 0]
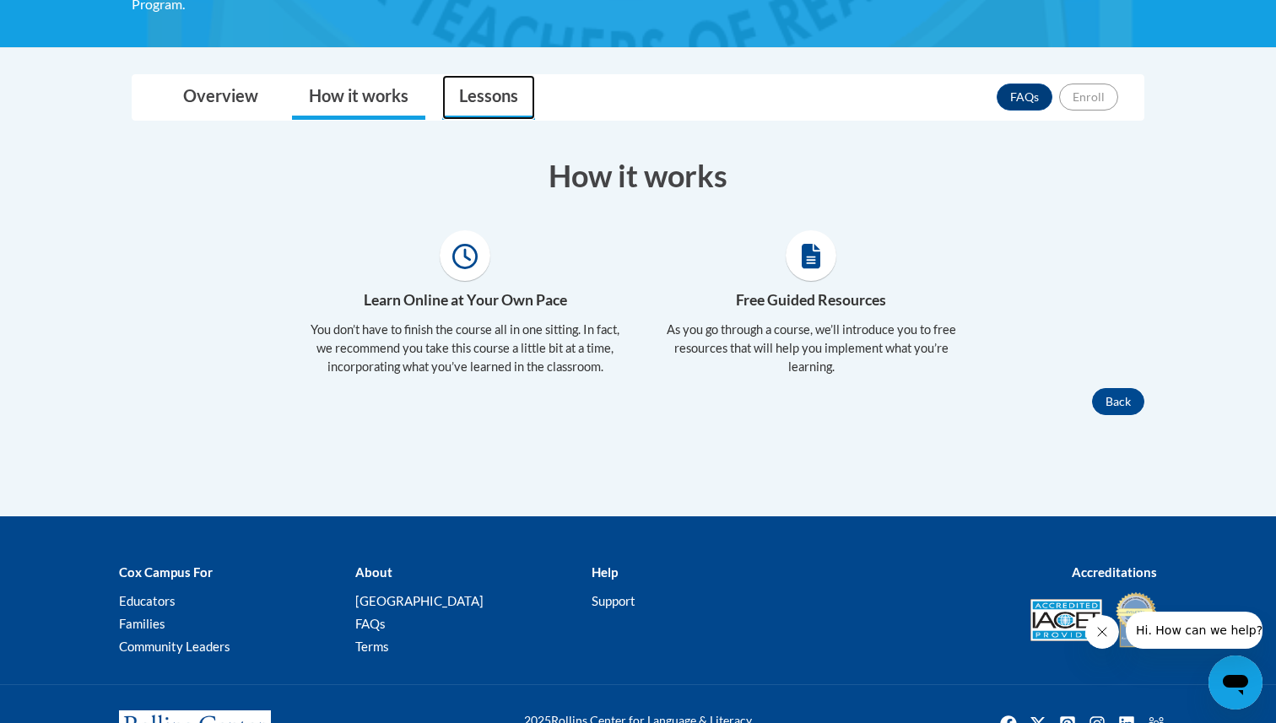
click at [470, 91] on link "Lessons" at bounding box center [488, 97] width 93 height 45
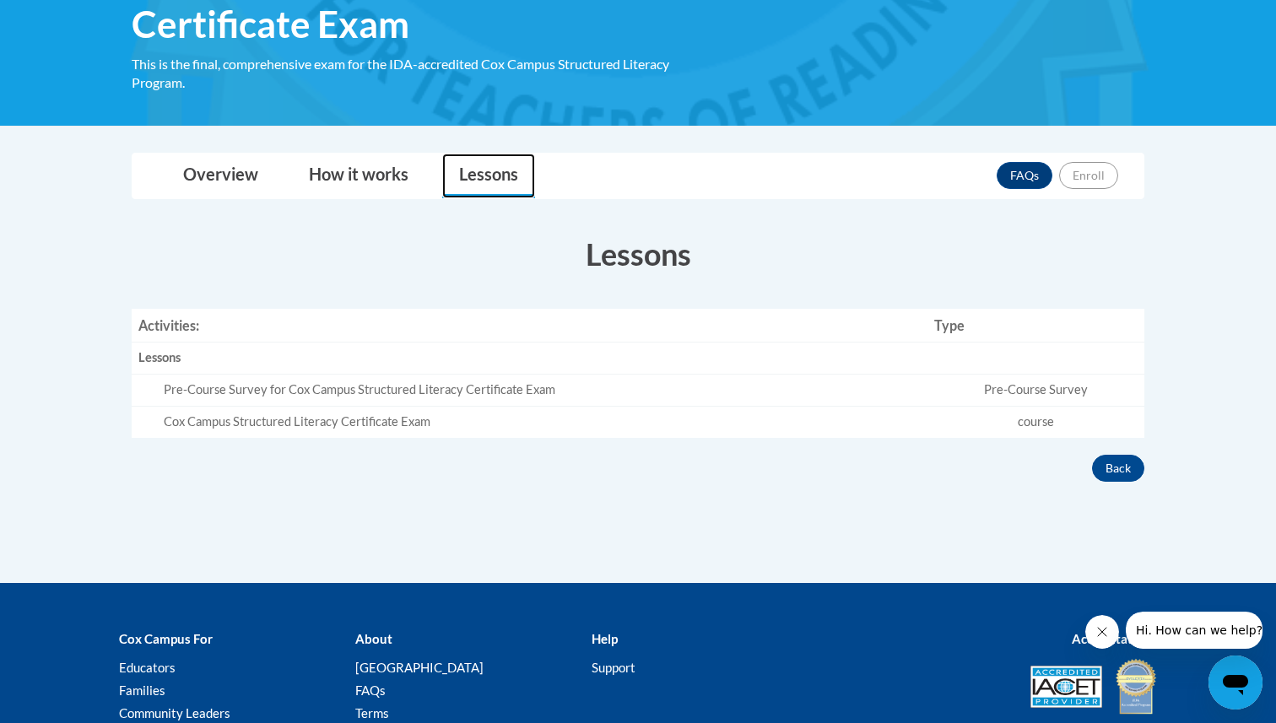
scroll to position [0, 0]
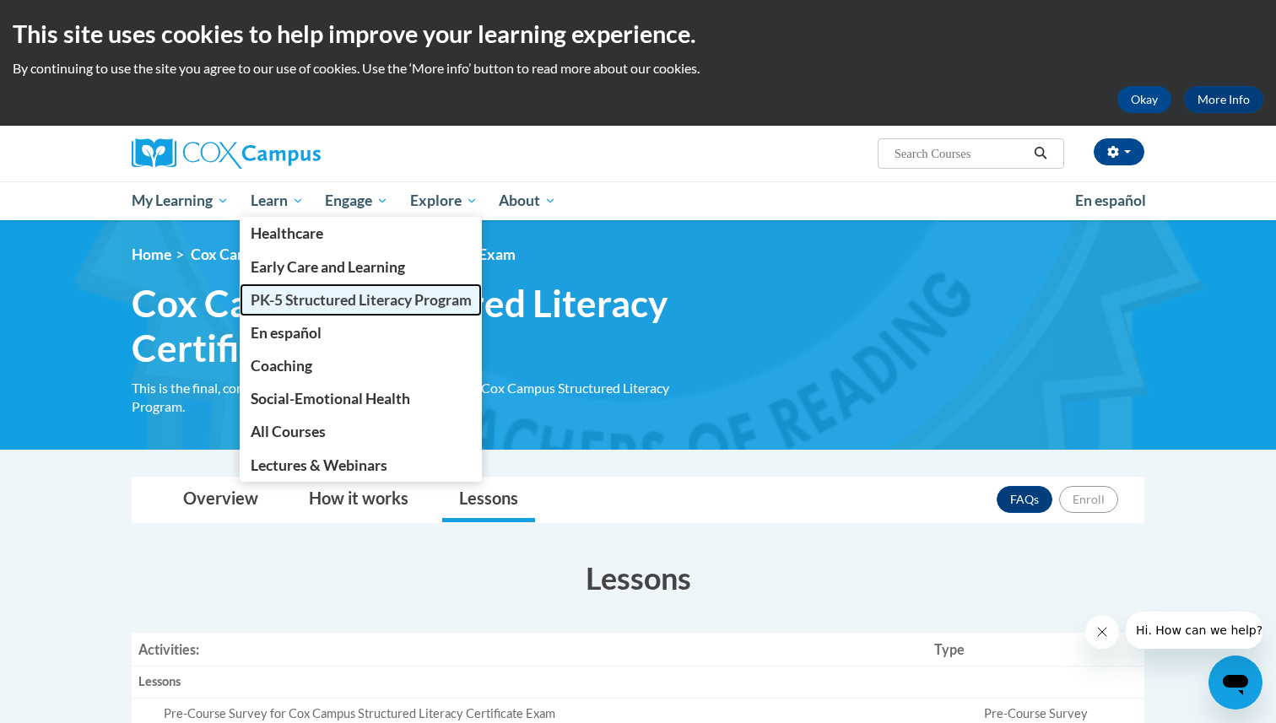
click at [268, 305] on span "PK-5 Structured Literacy Program" at bounding box center [361, 300] width 221 height 18
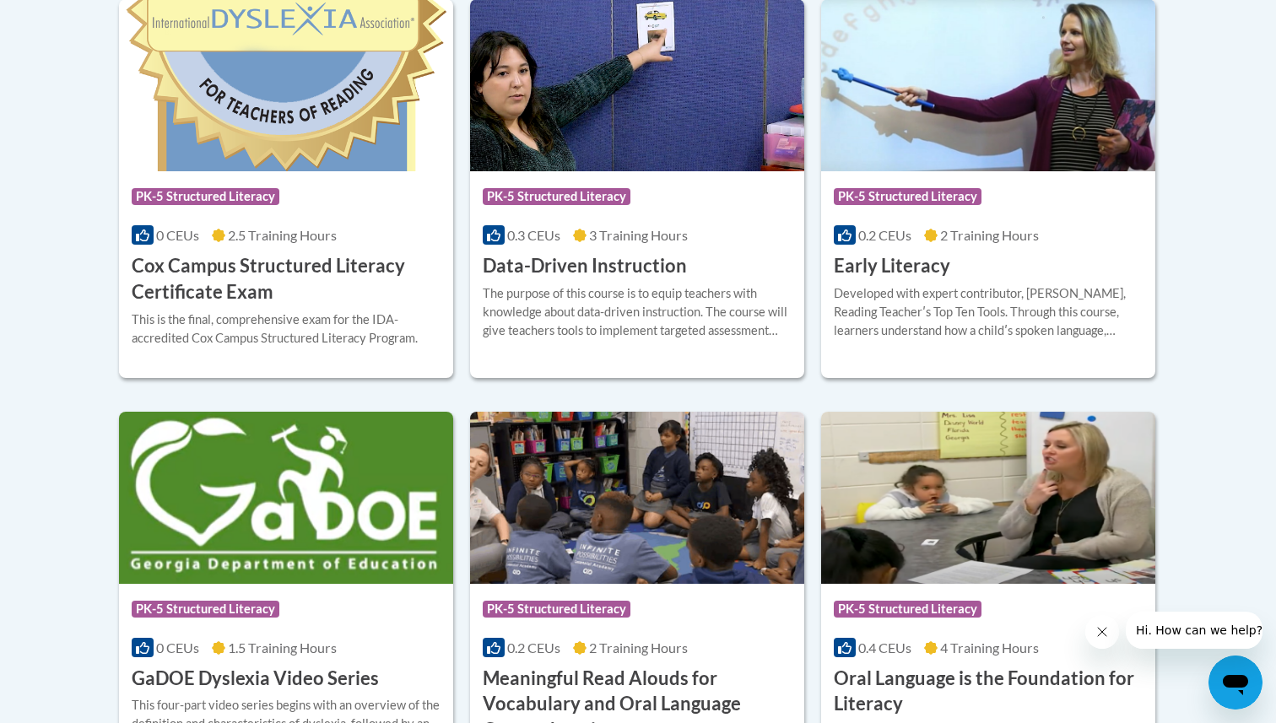
scroll to position [771, 0]
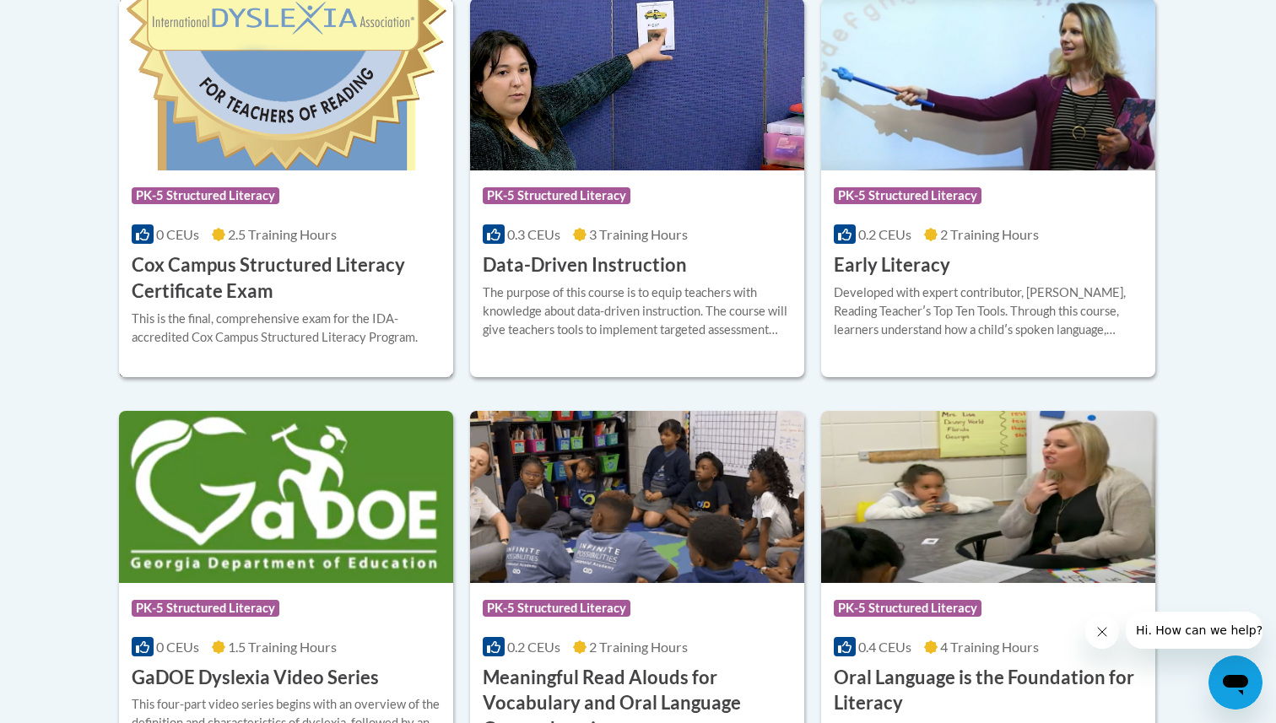
click at [332, 278] on h3 "Cox Campus Structured Literacy Certificate Exam" at bounding box center [286, 278] width 309 height 52
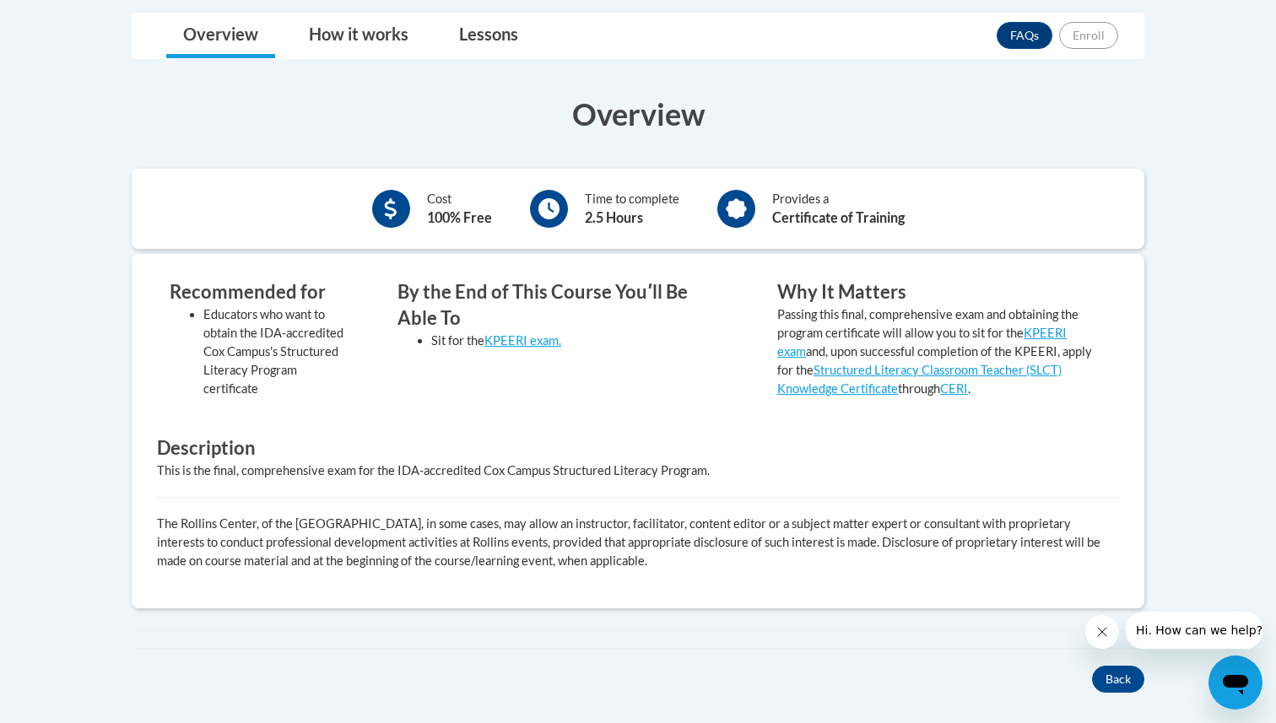
scroll to position [465, 0]
click at [1060, 47] on div "FAQs Enroll" at bounding box center [1056, 35] width 121 height 44
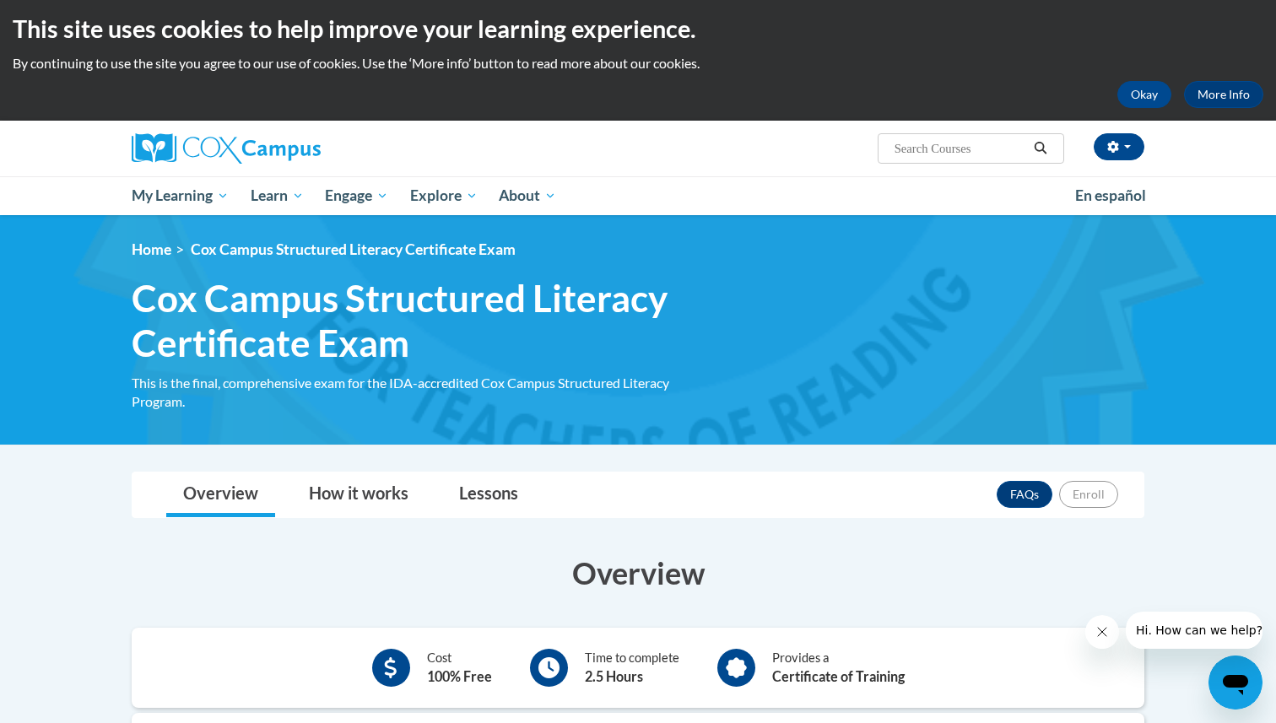
scroll to position [0, 0]
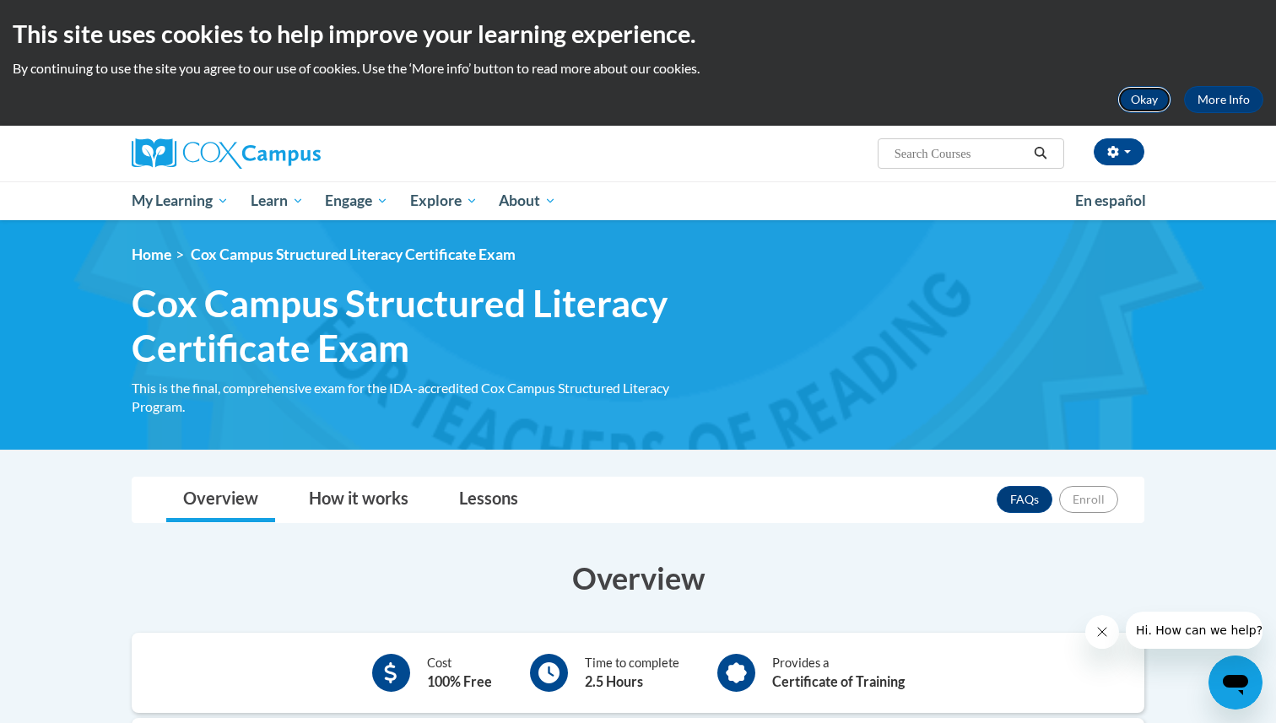
click at [1137, 97] on button "Okay" at bounding box center [1144, 99] width 54 height 27
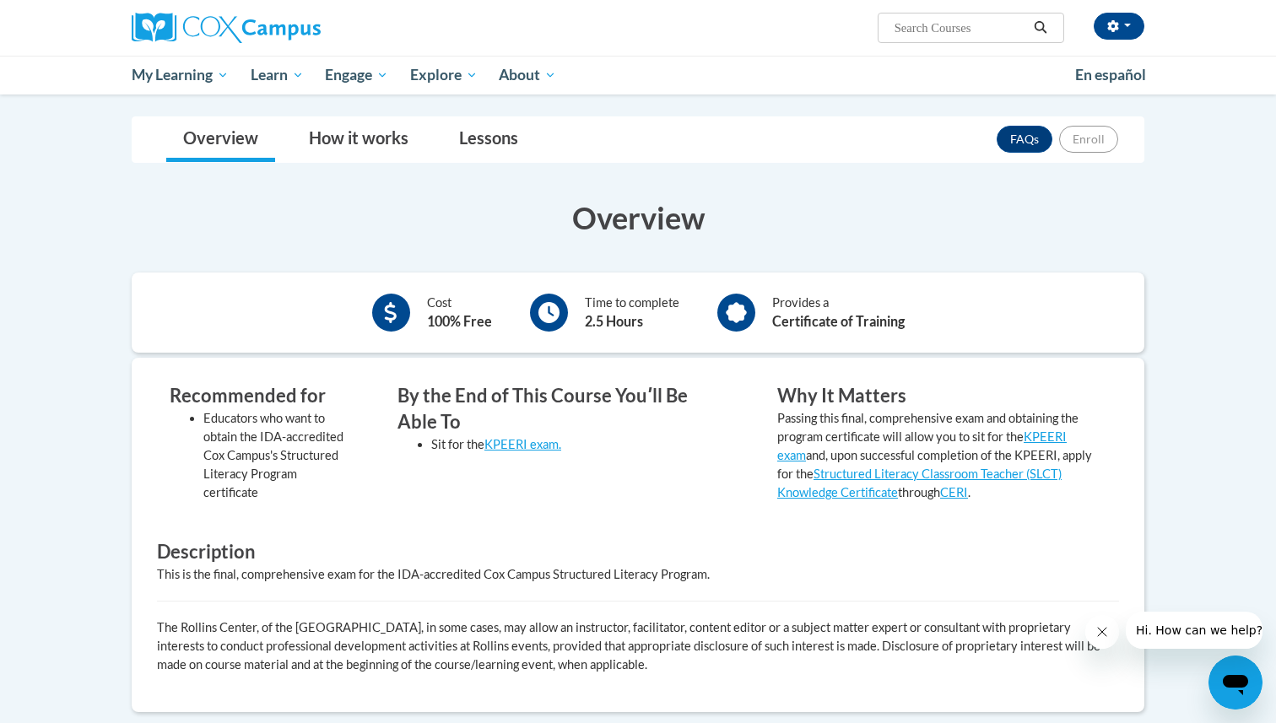
scroll to position [93, 0]
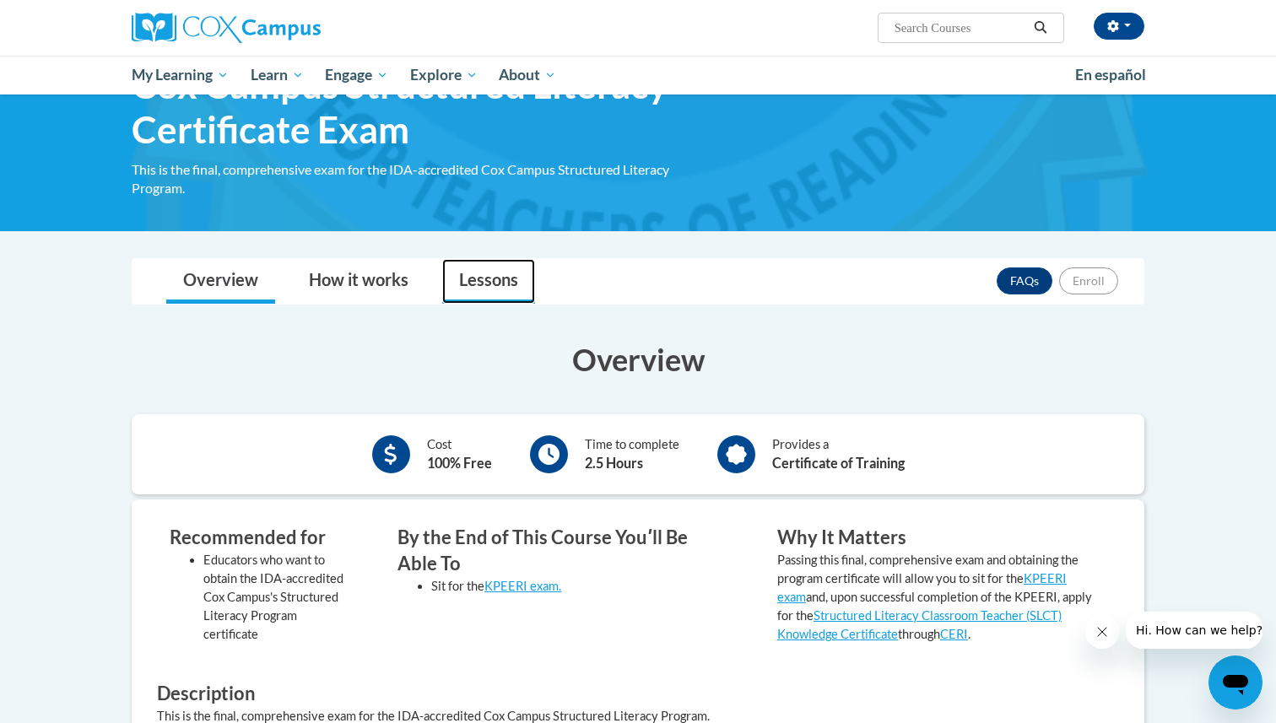
click at [472, 271] on link "Lessons" at bounding box center [488, 281] width 93 height 45
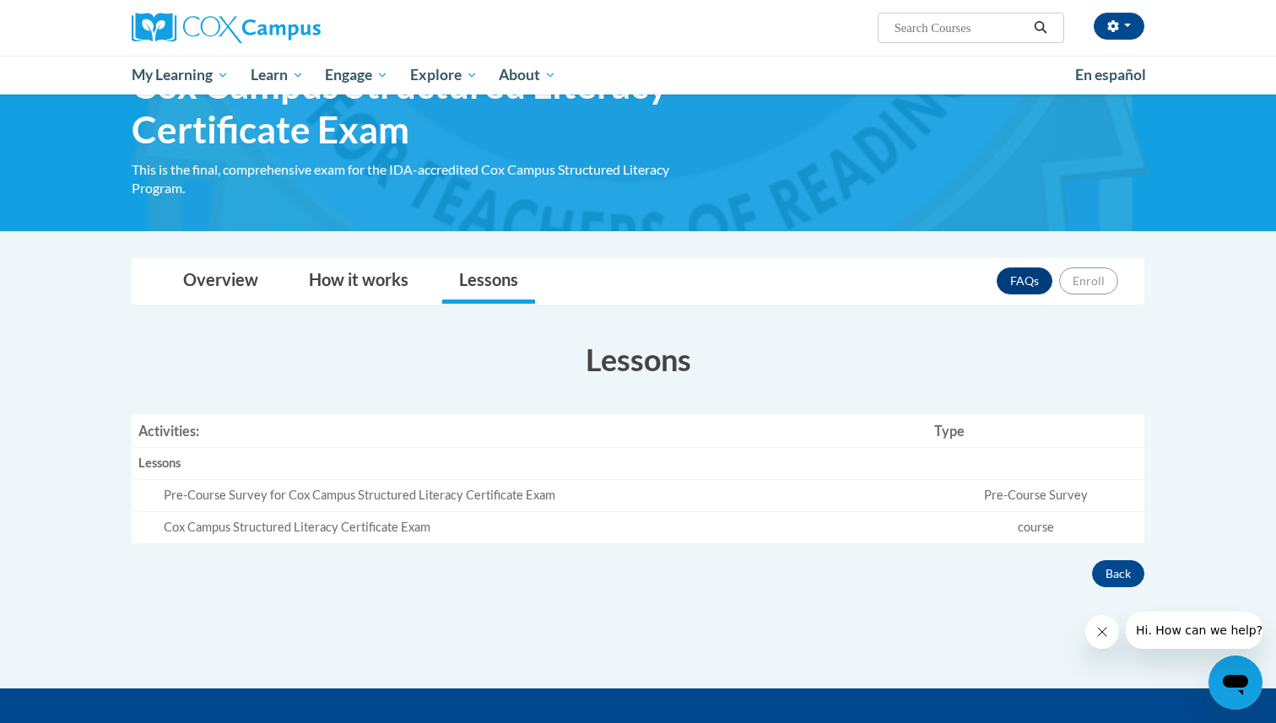
click at [766, 499] on div "Pre-Course Survey for Cox Campus Structured Literacy Certificate Exam" at bounding box center [542, 496] width 757 height 18
click at [1105, 567] on button "Back" at bounding box center [1118, 573] width 52 height 27
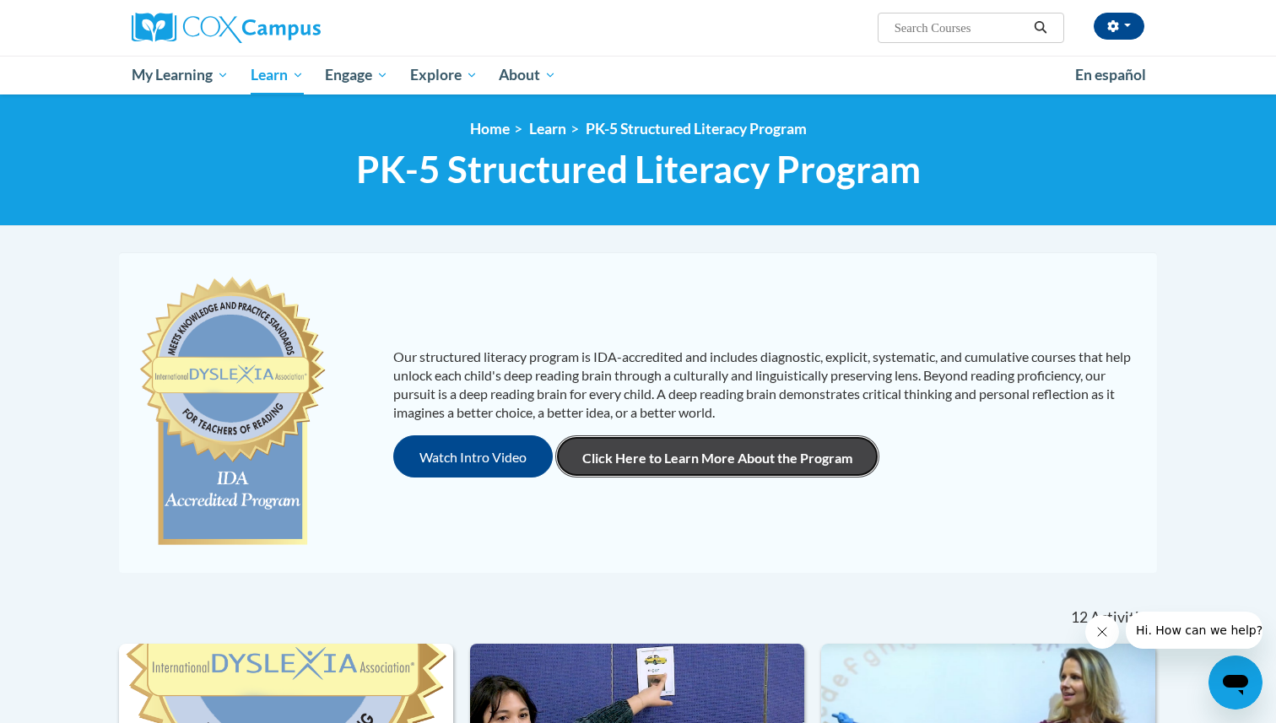
click at [778, 467] on link "Click Here to Learn More About the Program" at bounding box center [717, 456] width 324 height 42
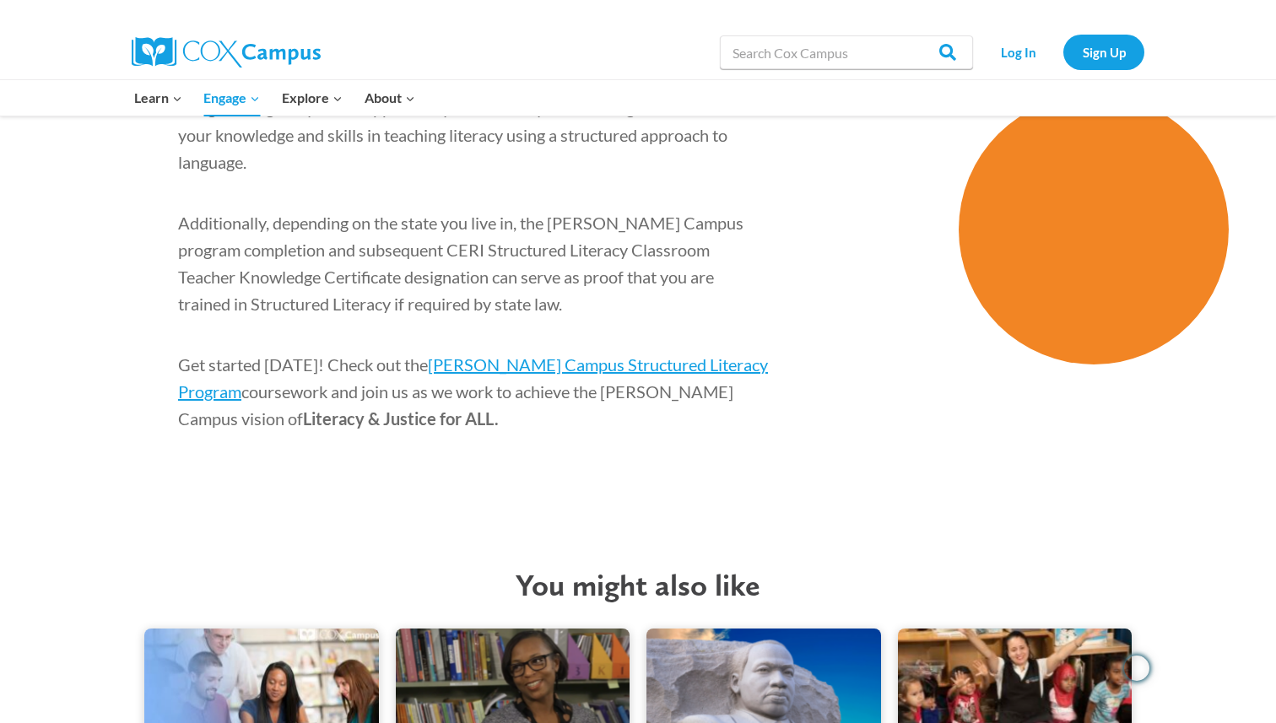
scroll to position [2701, 0]
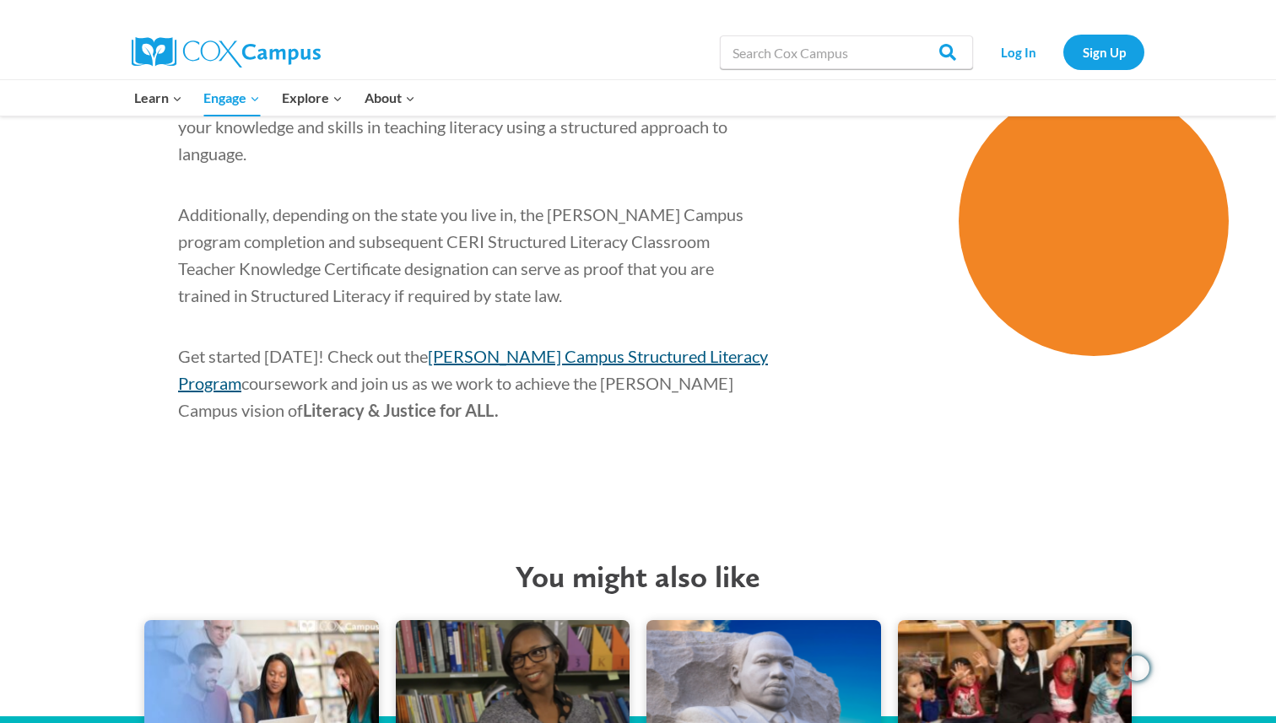
click at [558, 346] on span "Cox Campus Structured Literacy Program" at bounding box center [473, 369] width 590 height 47
click at [651, 346] on span "Cox Campus Structured Literacy Program" at bounding box center [473, 369] width 590 height 47
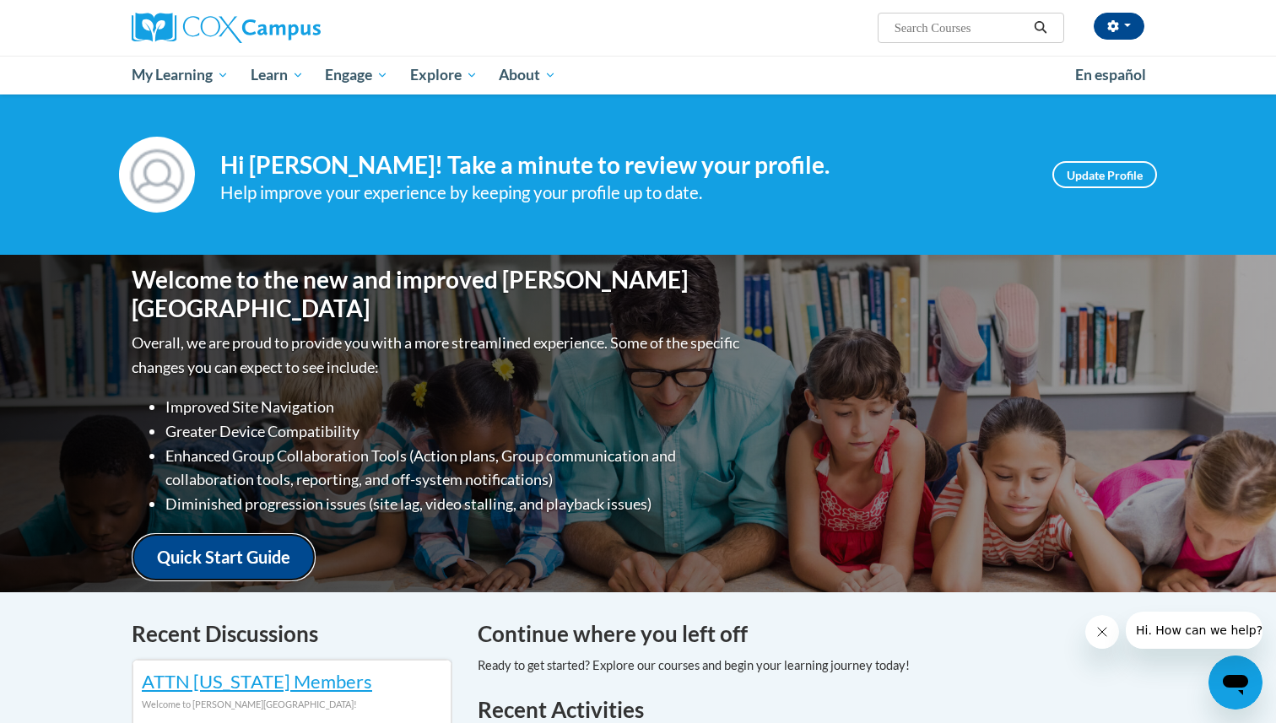
click at [215, 550] on link "Quick Start Guide" at bounding box center [224, 557] width 184 height 48
